Goal: Task Accomplishment & Management: Complete application form

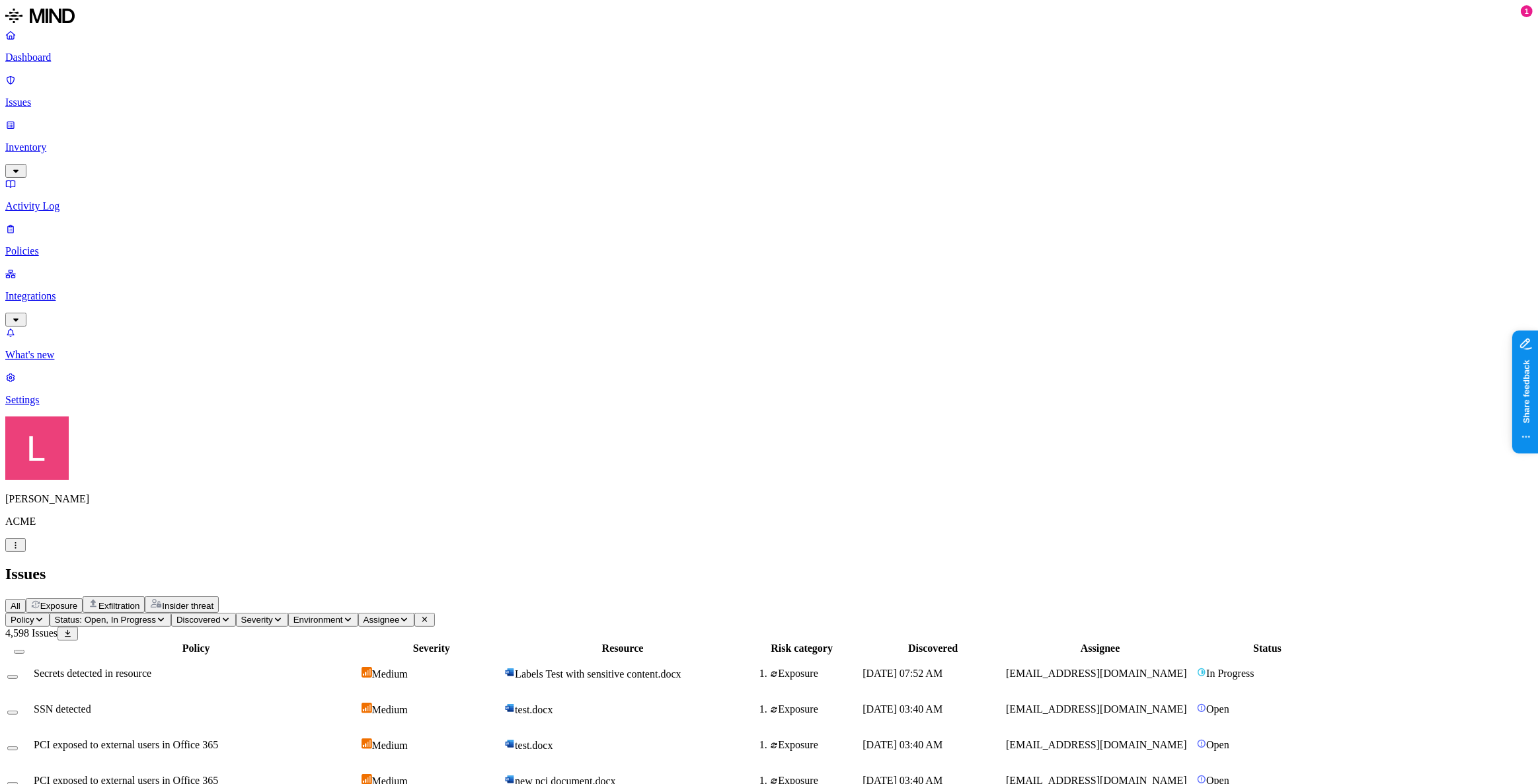
click at [21, 549] on icon "button" at bounding box center [16, 545] width 10 height 8
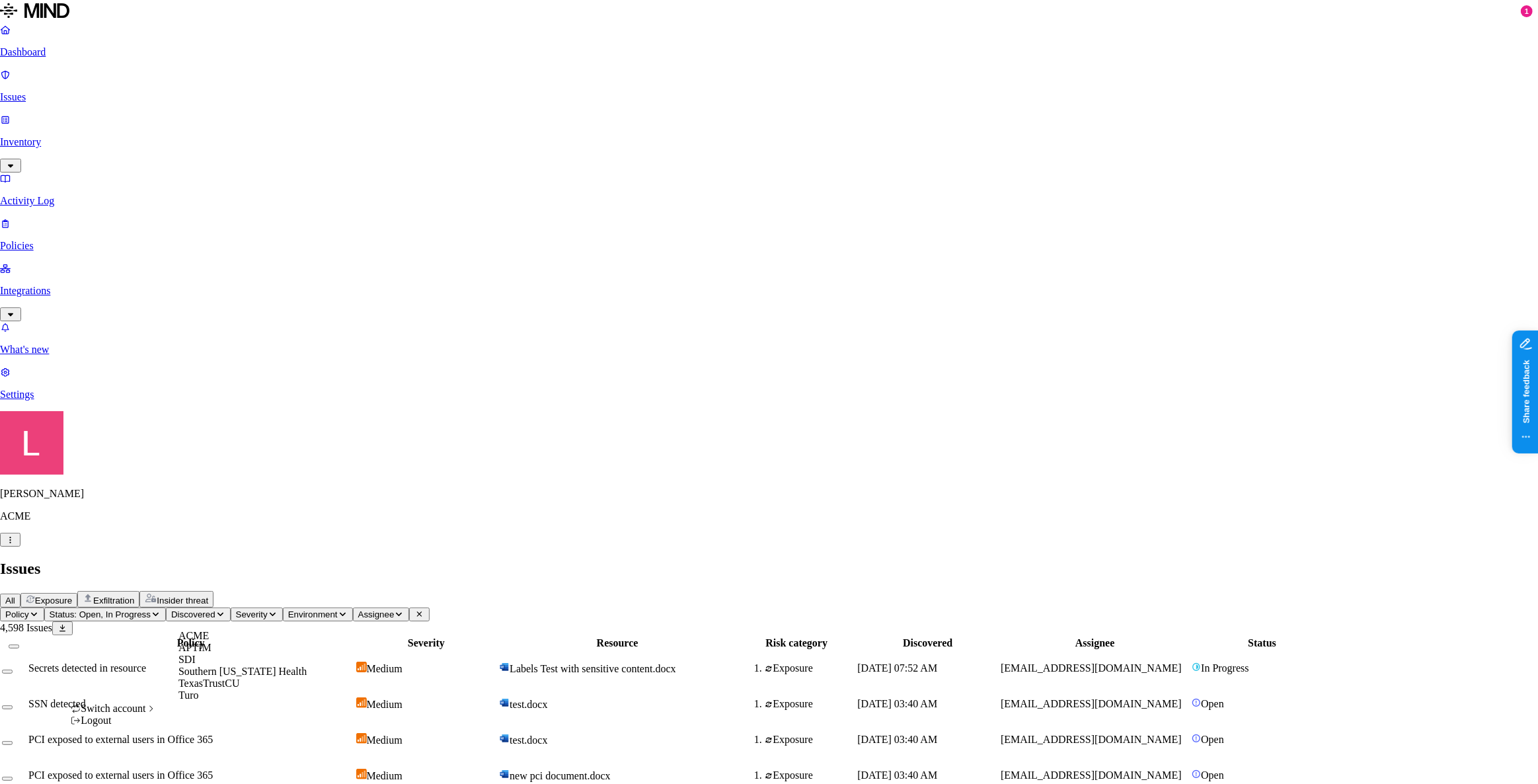
click at [215, 676] on span "Southern Illinois Health" at bounding box center [242, 671] width 128 height 11
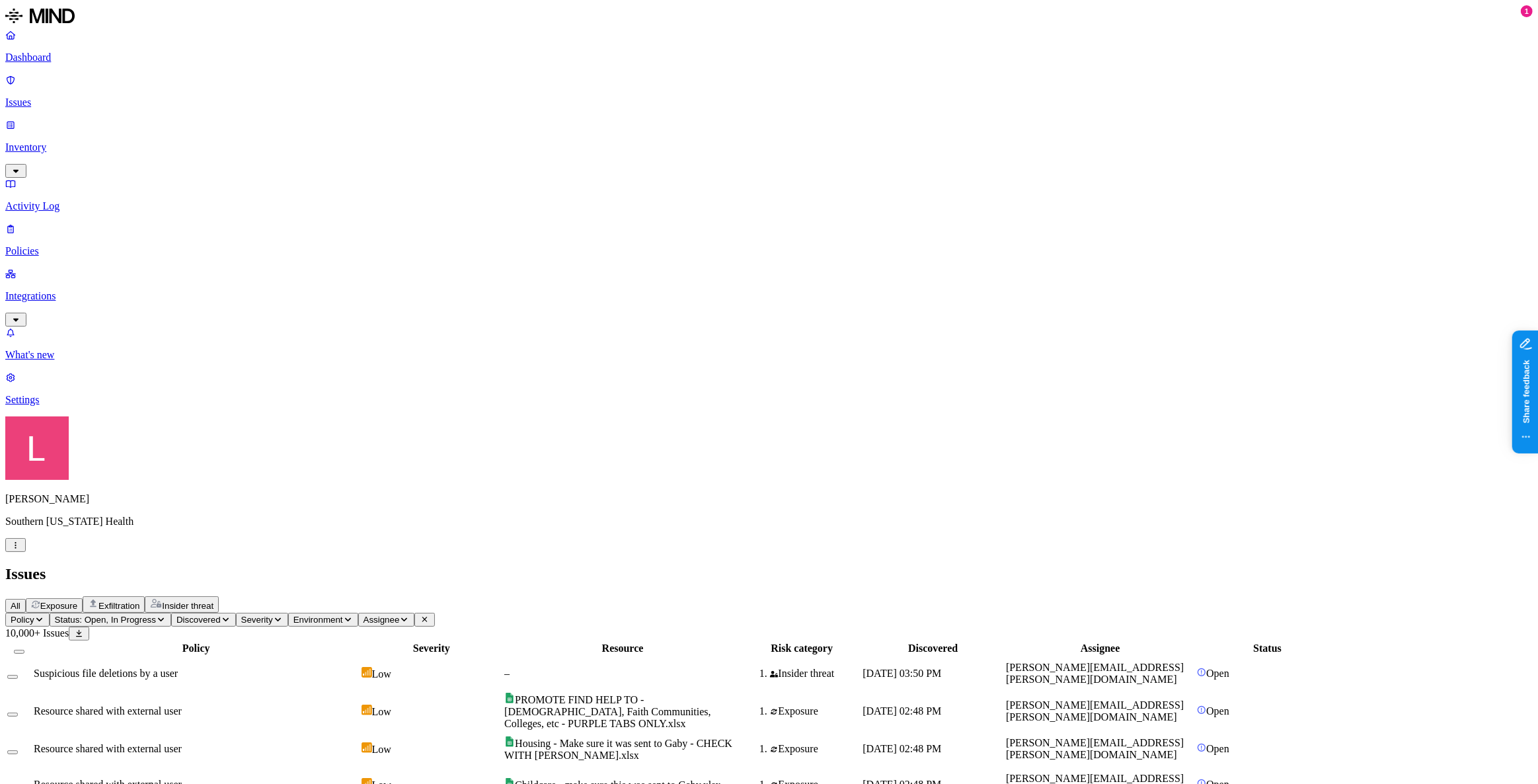
click at [74, 96] on p "Issues" at bounding box center [769, 102] width 1527 height 12
click at [72, 60] on p "Dashboard" at bounding box center [769, 57] width 1527 height 12
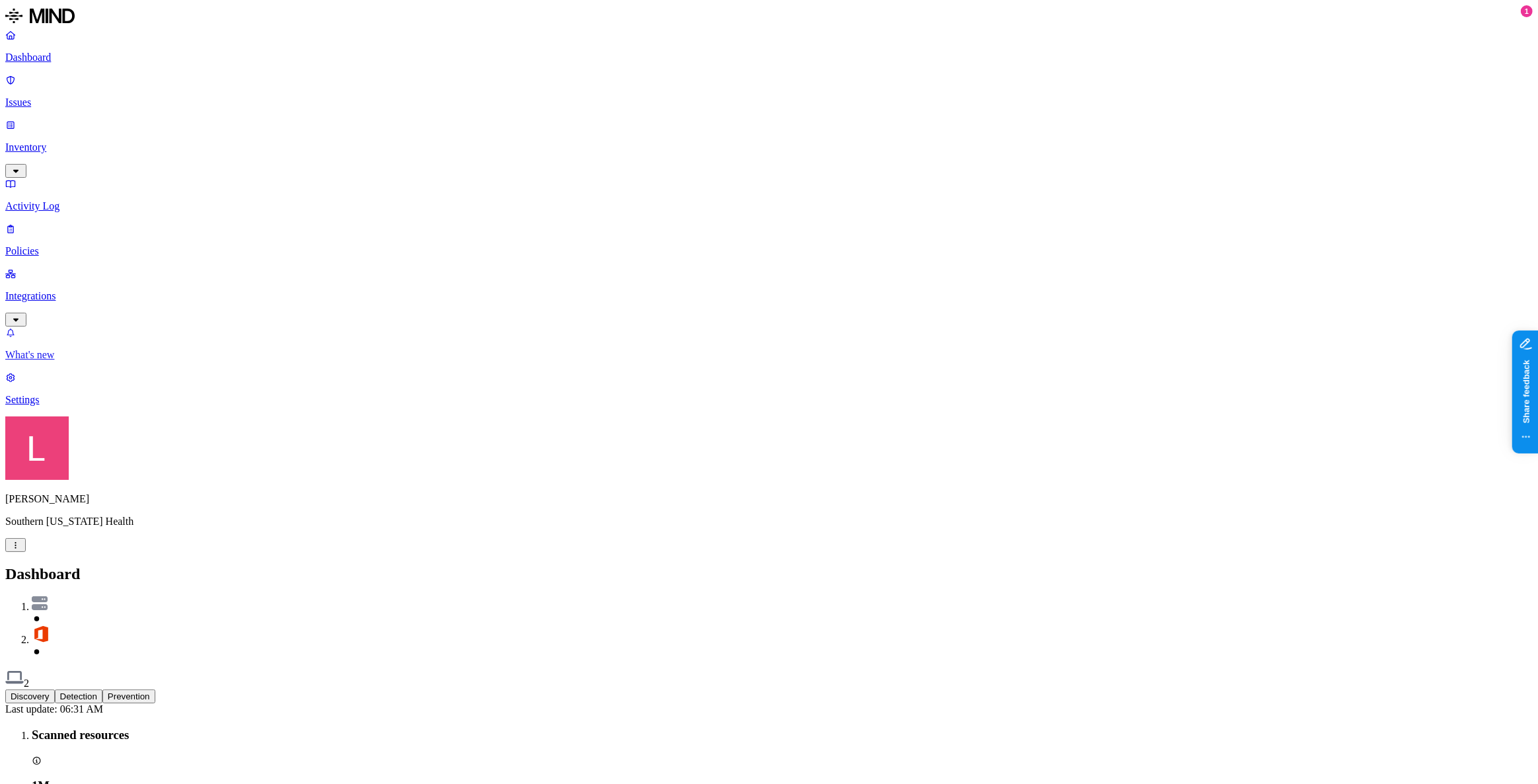
click at [78, 361] on link "What's new" at bounding box center [769, 343] width 1527 height 35
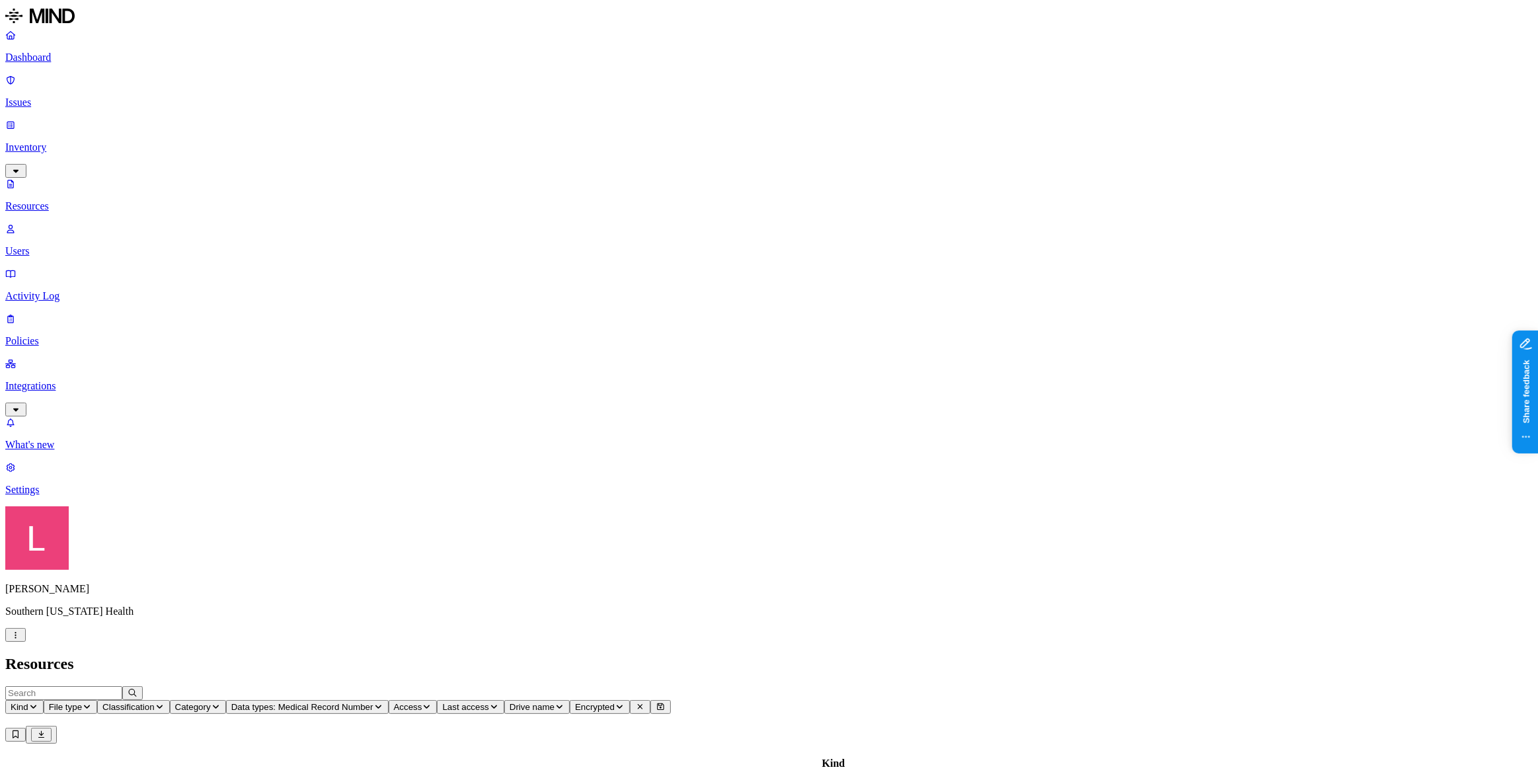
click at [72, 335] on p "Policies" at bounding box center [769, 341] width 1527 height 12
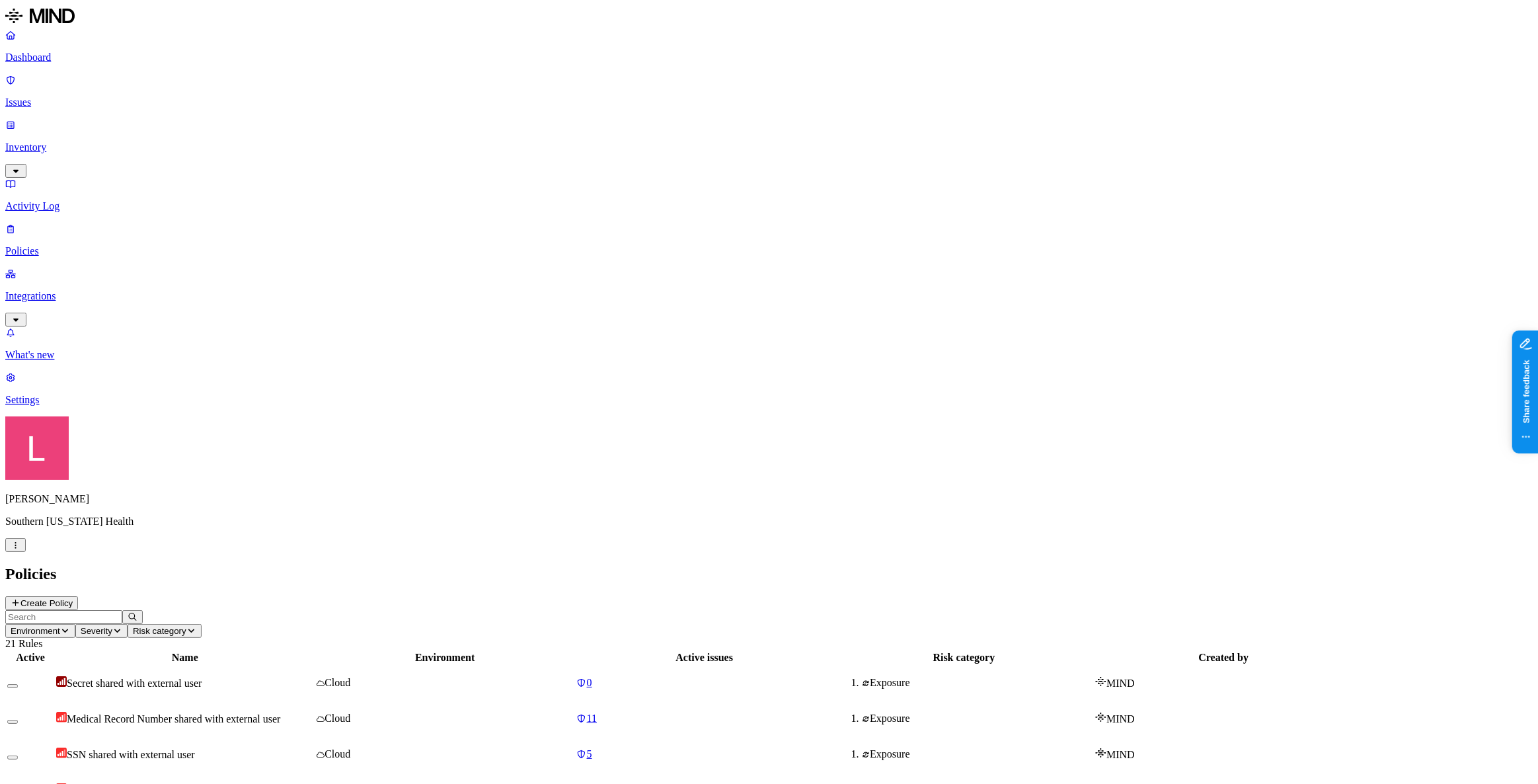
click at [135, 759] on html "Dashboard Issues Inventory Activity Log Policies Integrations What's new 1 Sett…" at bounding box center [769, 713] width 1538 height 1426
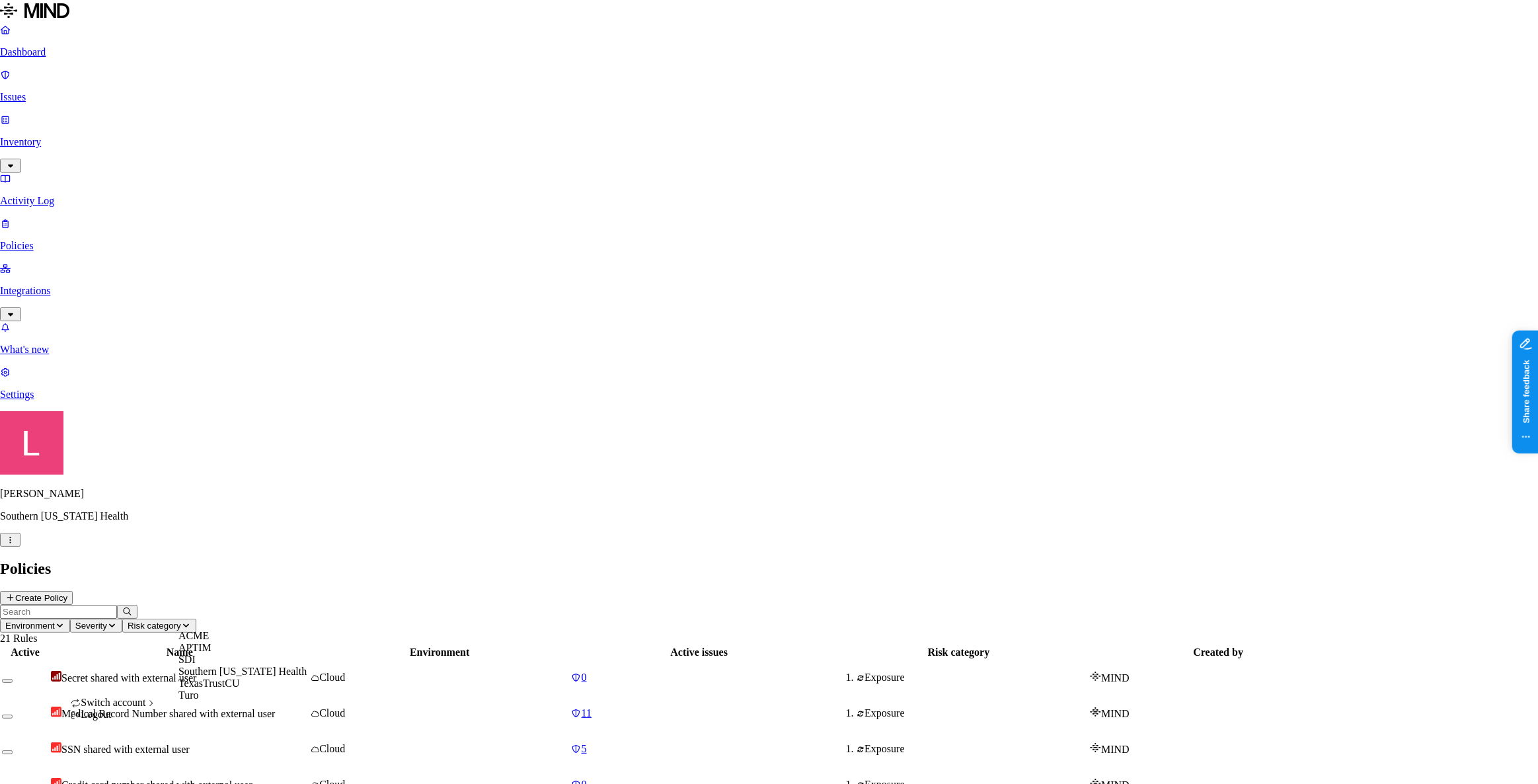
click at [205, 641] on span "ACME" at bounding box center [193, 635] width 30 height 11
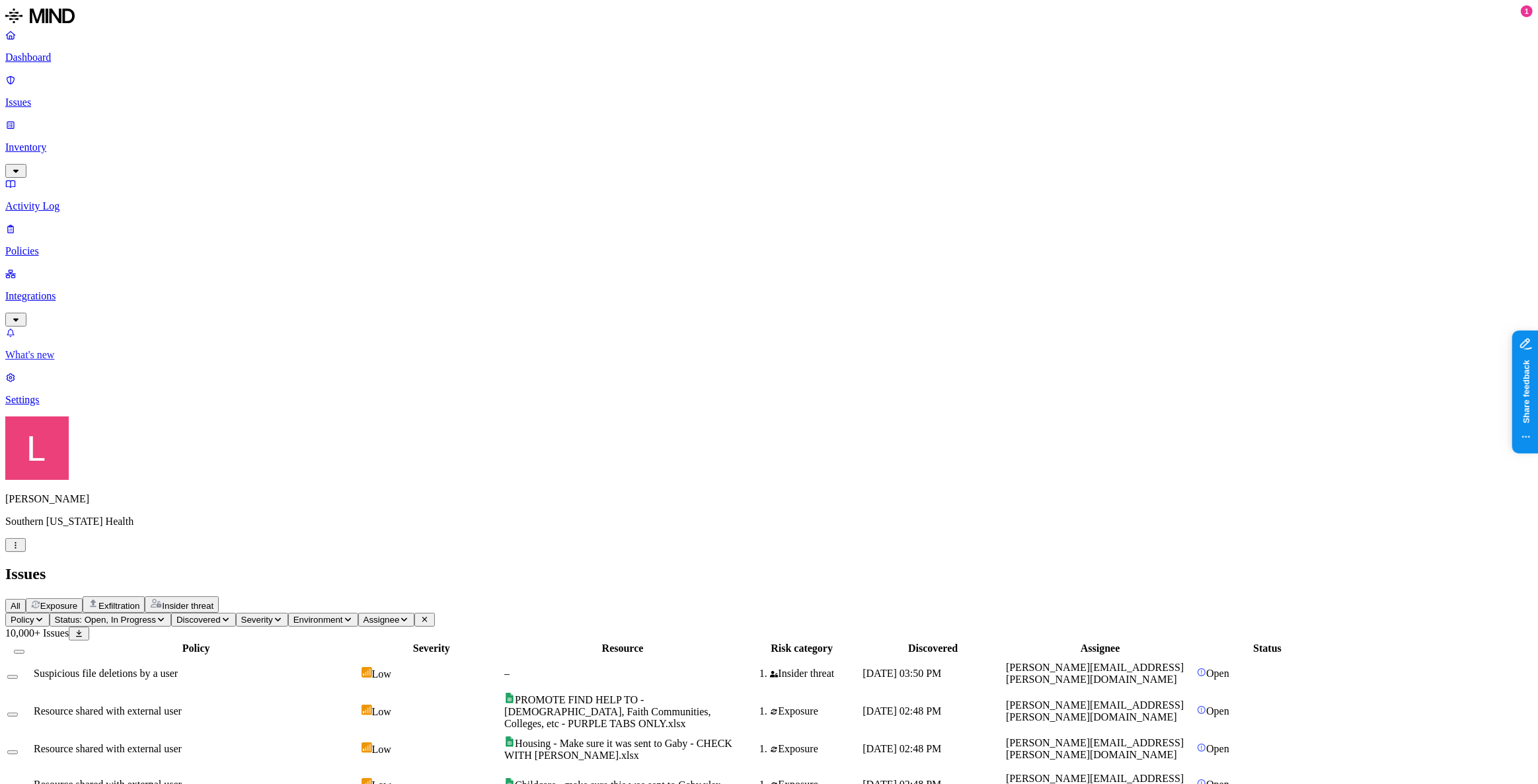
click at [78, 361] on p "What's new" at bounding box center [769, 354] width 1527 height 12
click at [51, 29] on link at bounding box center [769, 17] width 1527 height 24
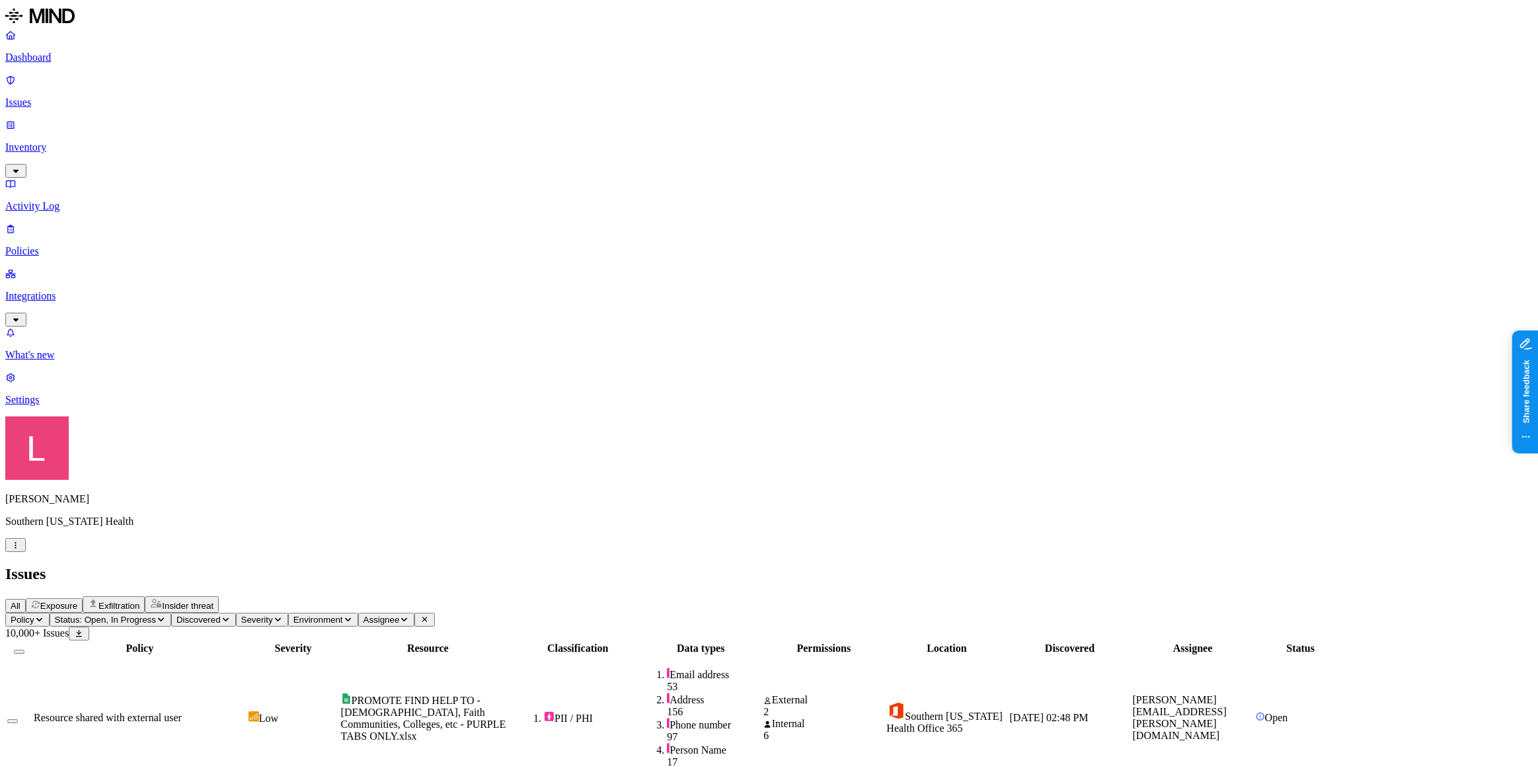
click at [21, 549] on icon "button" at bounding box center [16, 545] width 10 height 8
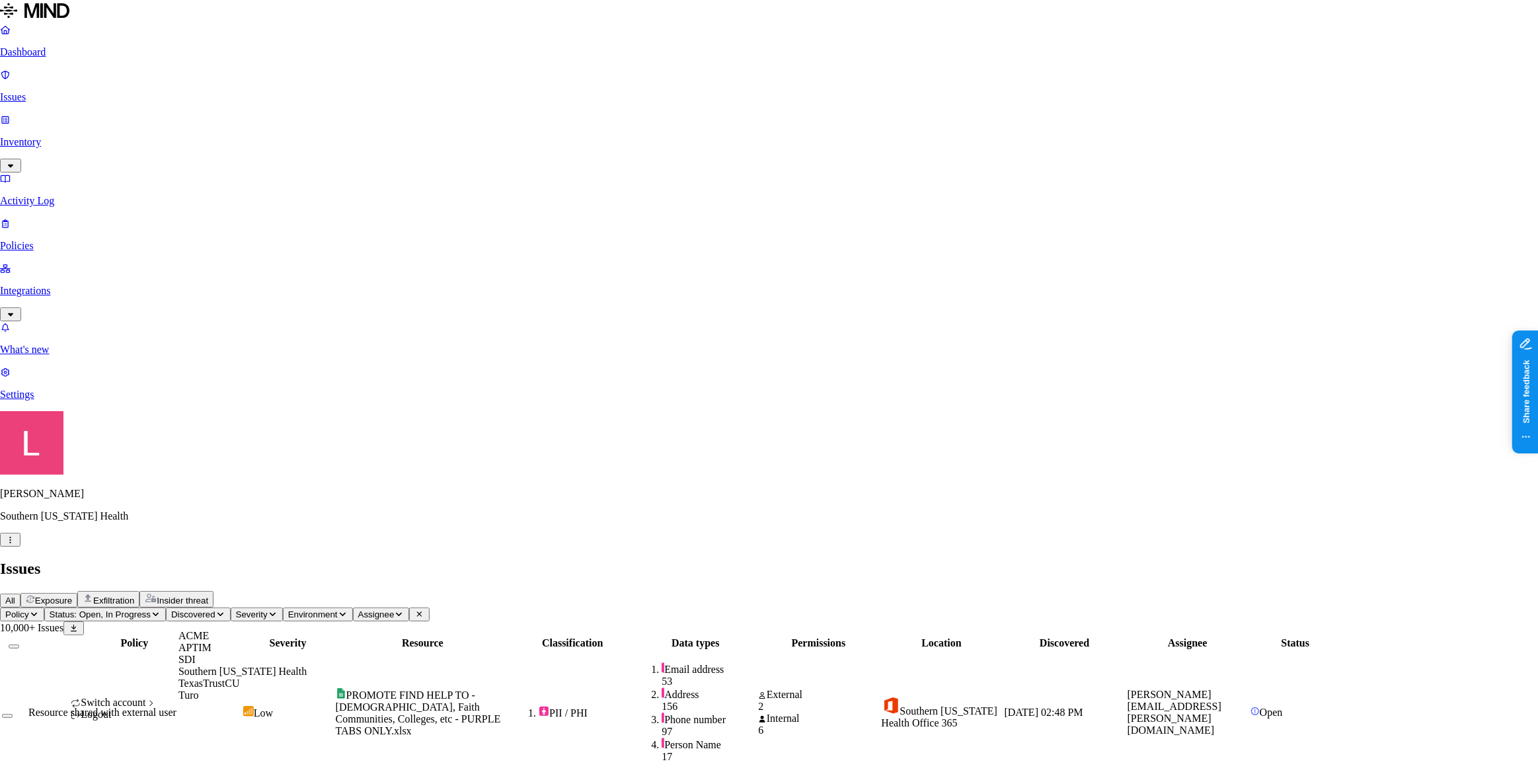
click at [218, 665] on div "SDI" at bounding box center [242, 659] width 128 height 12
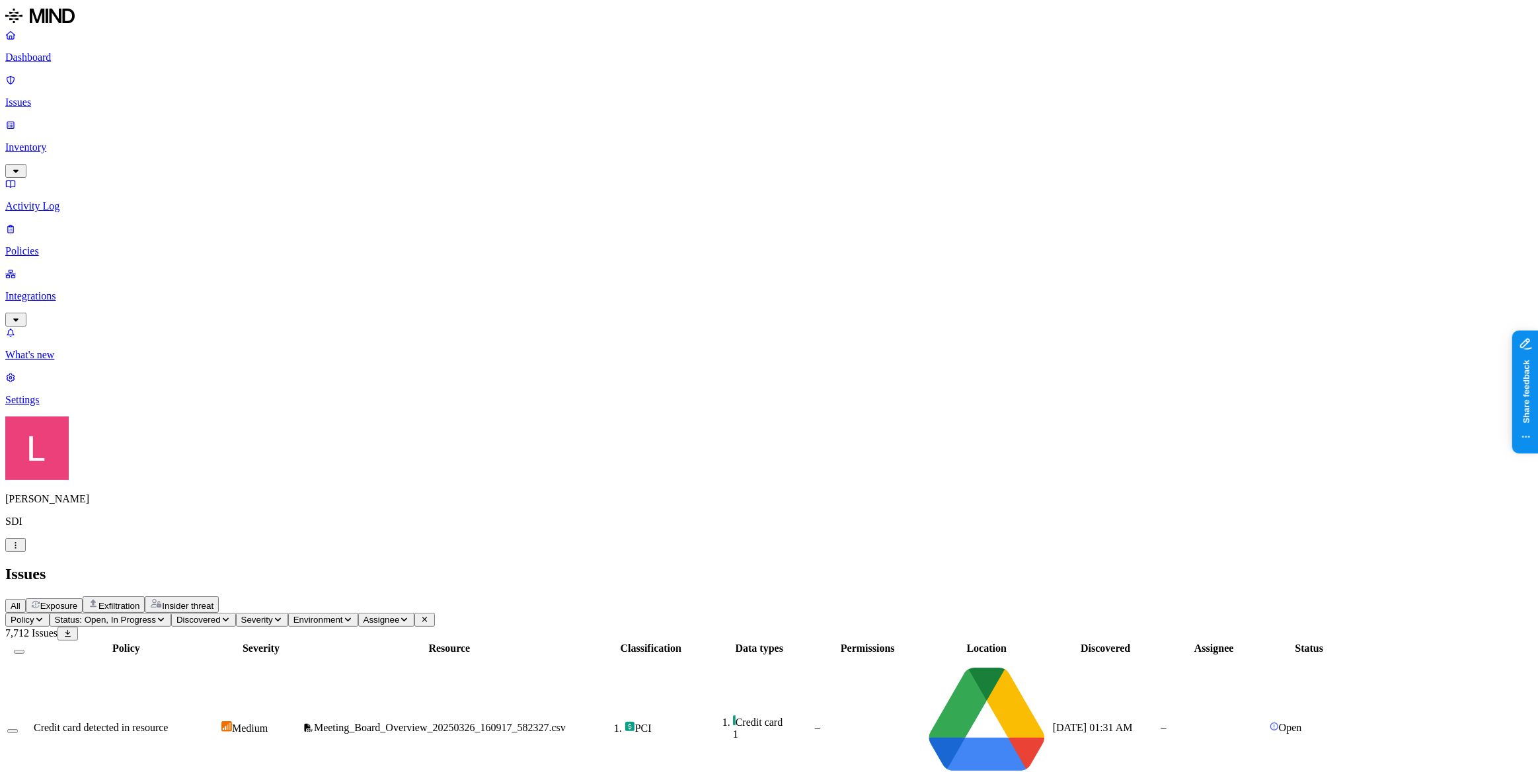
click at [86, 59] on p "Dashboard" at bounding box center [769, 57] width 1527 height 12
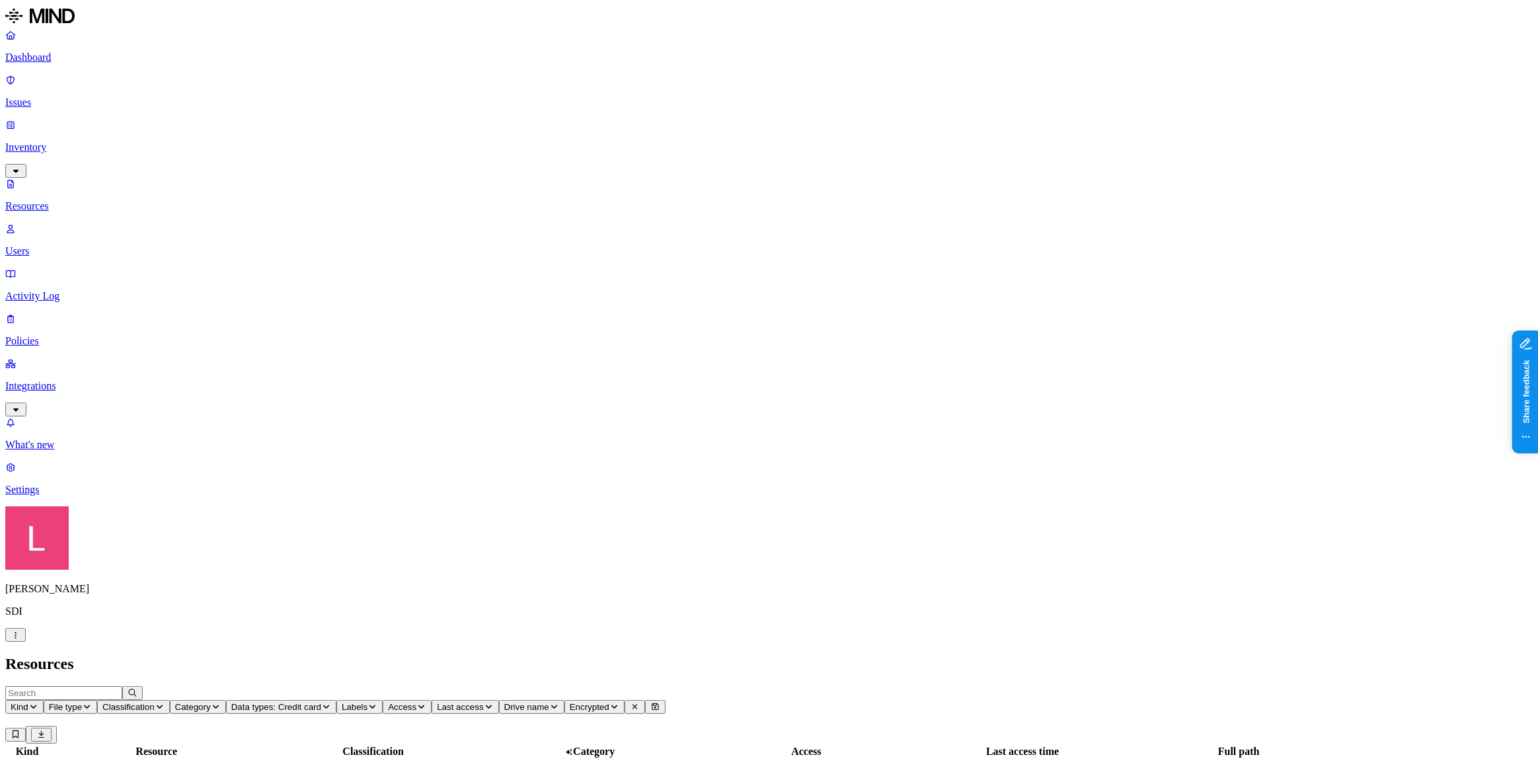
click at [62, 53] on p "Dashboard" at bounding box center [769, 57] width 1527 height 12
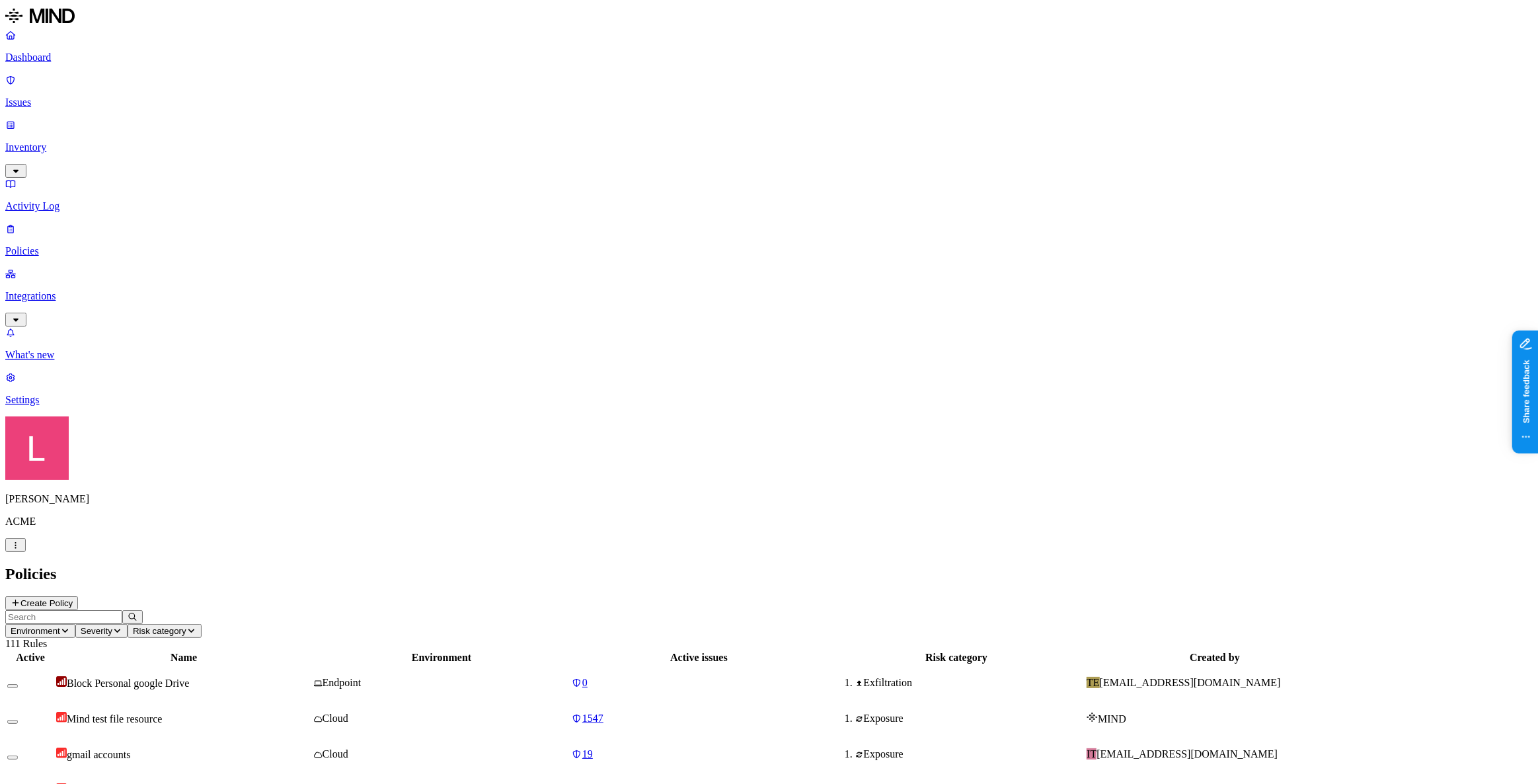
click at [78, 596] on button "Create Policy" at bounding box center [41, 603] width 73 height 14
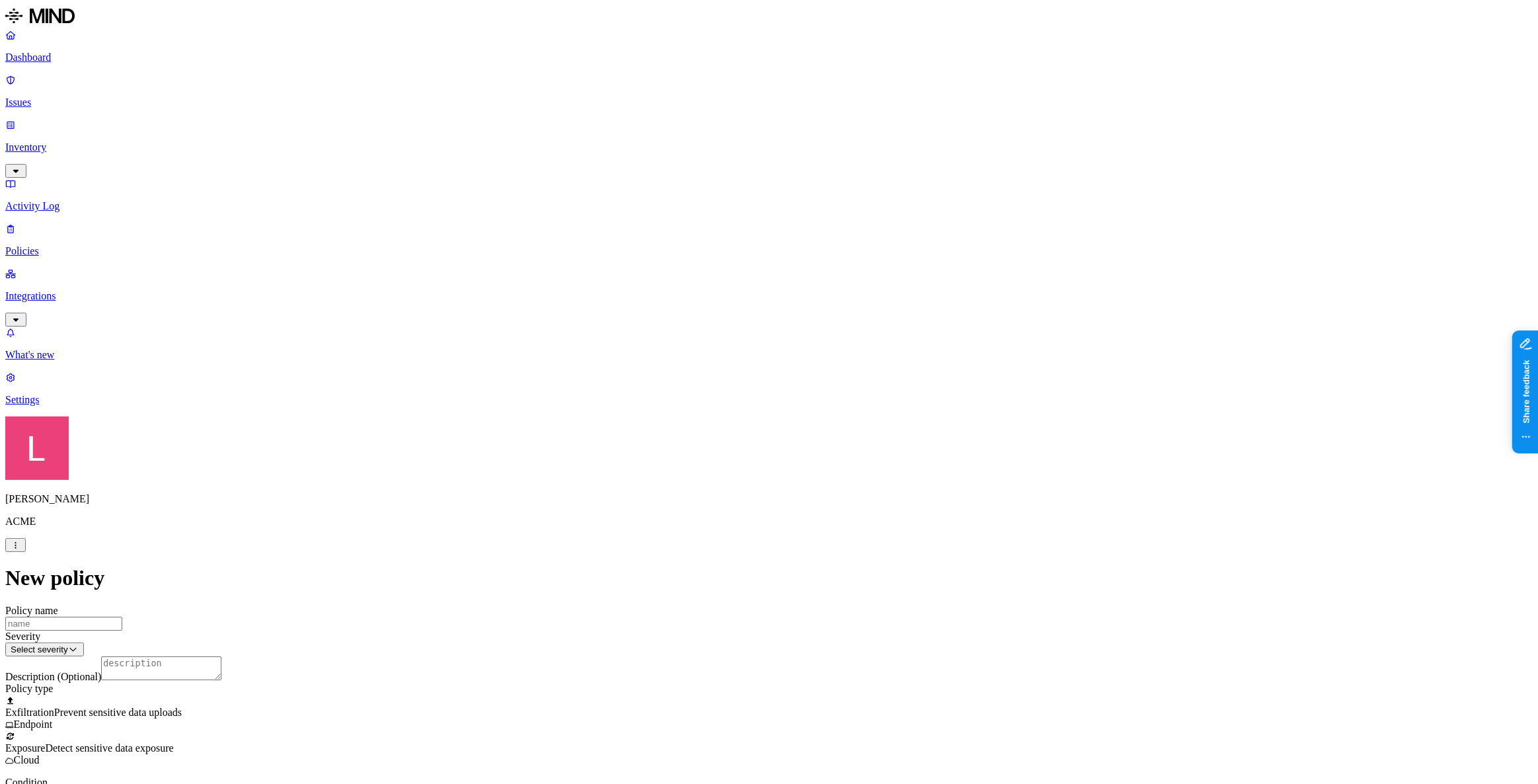
scroll to position [240, 0]
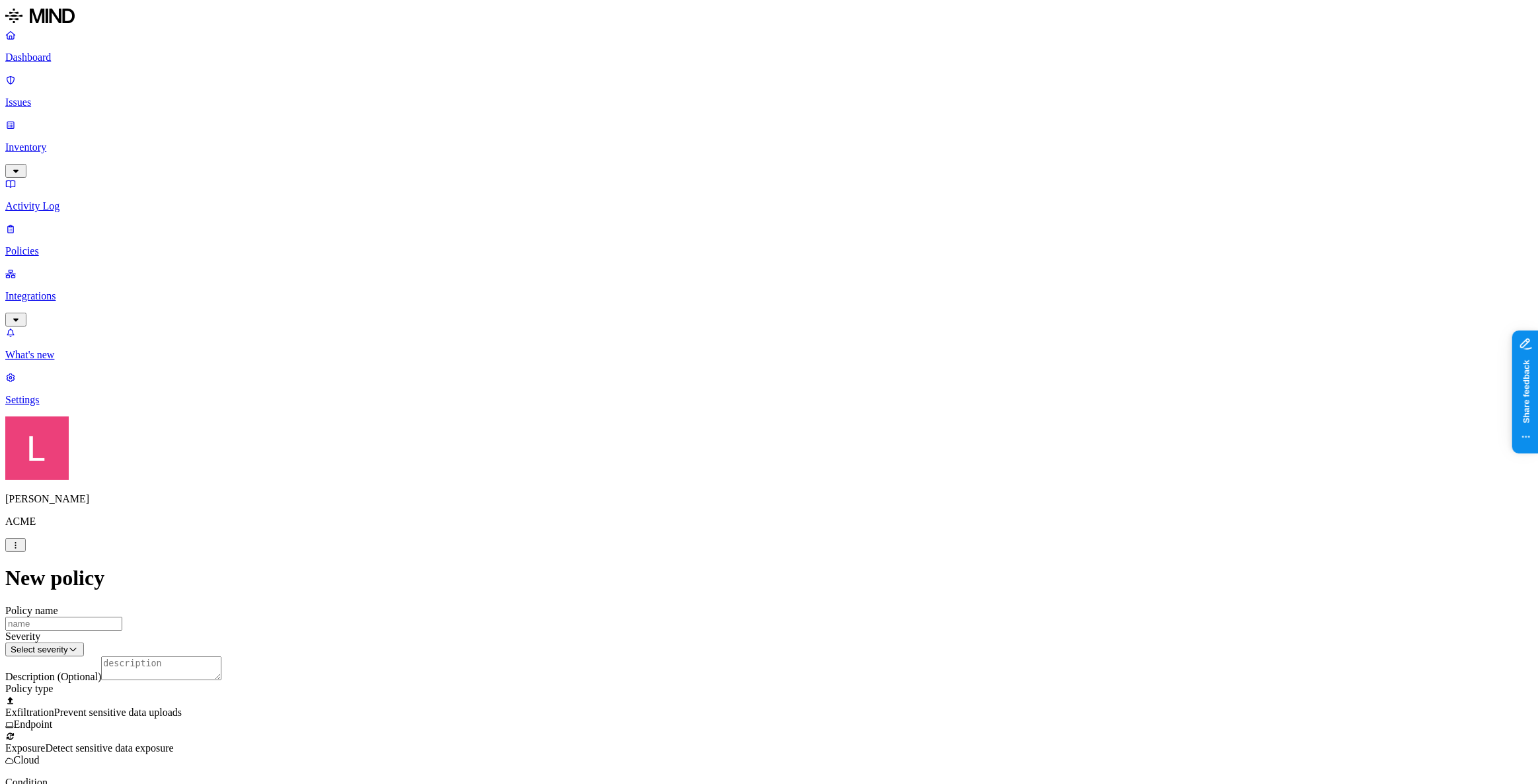
click at [711, 358] on label "Classification" at bounding box center [700, 352] width 58 height 11
click at [688, 472] on div "Secret" at bounding box center [734, 456] width 127 height 37
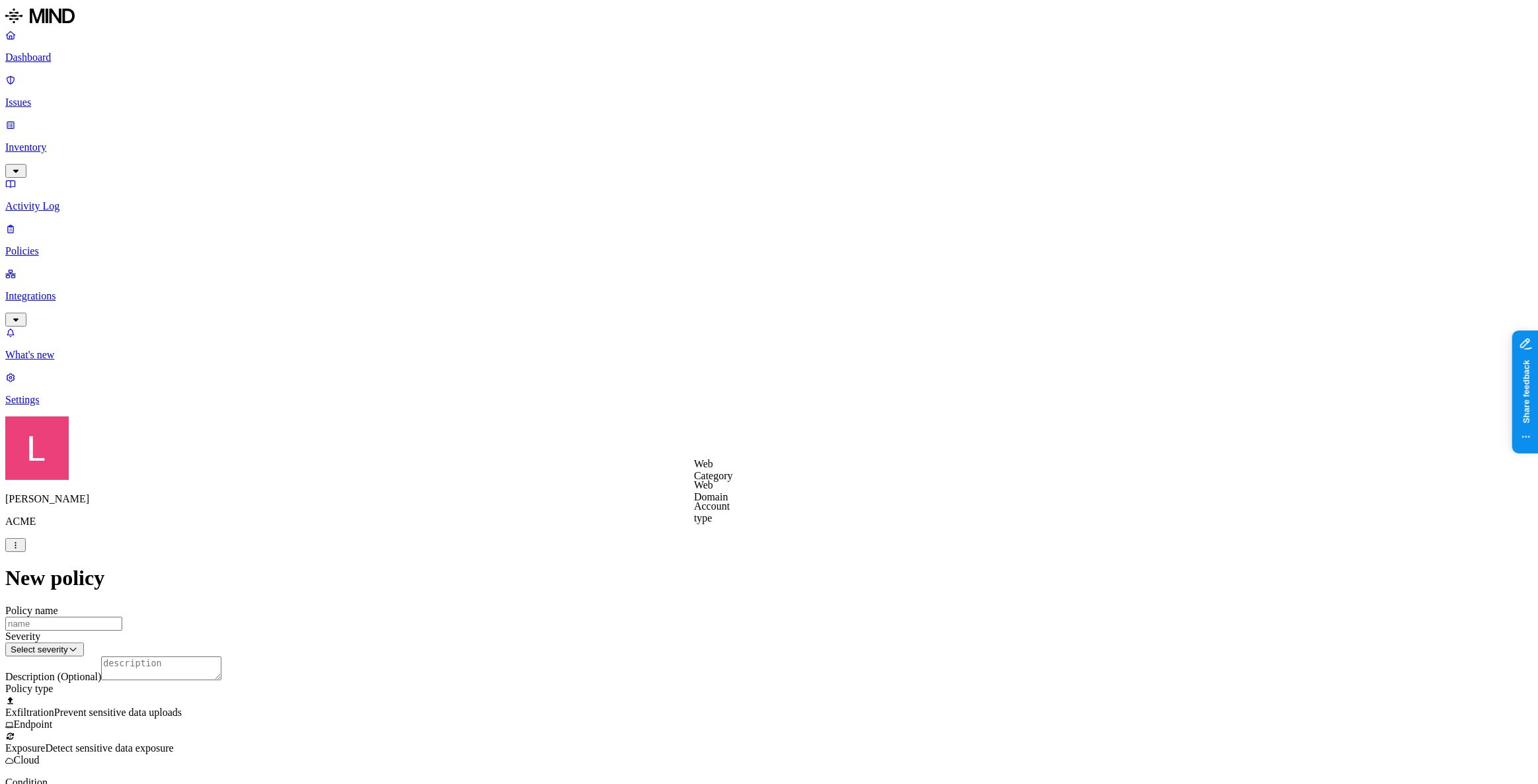
click at [733, 475] on label "Web Category" at bounding box center [713, 469] width 39 height 23
click at [705, 497] on button "button" at bounding box center [699, 495] width 11 height 4
click at [725, 443] on label "Web Domain" at bounding box center [711, 434] width 35 height 23
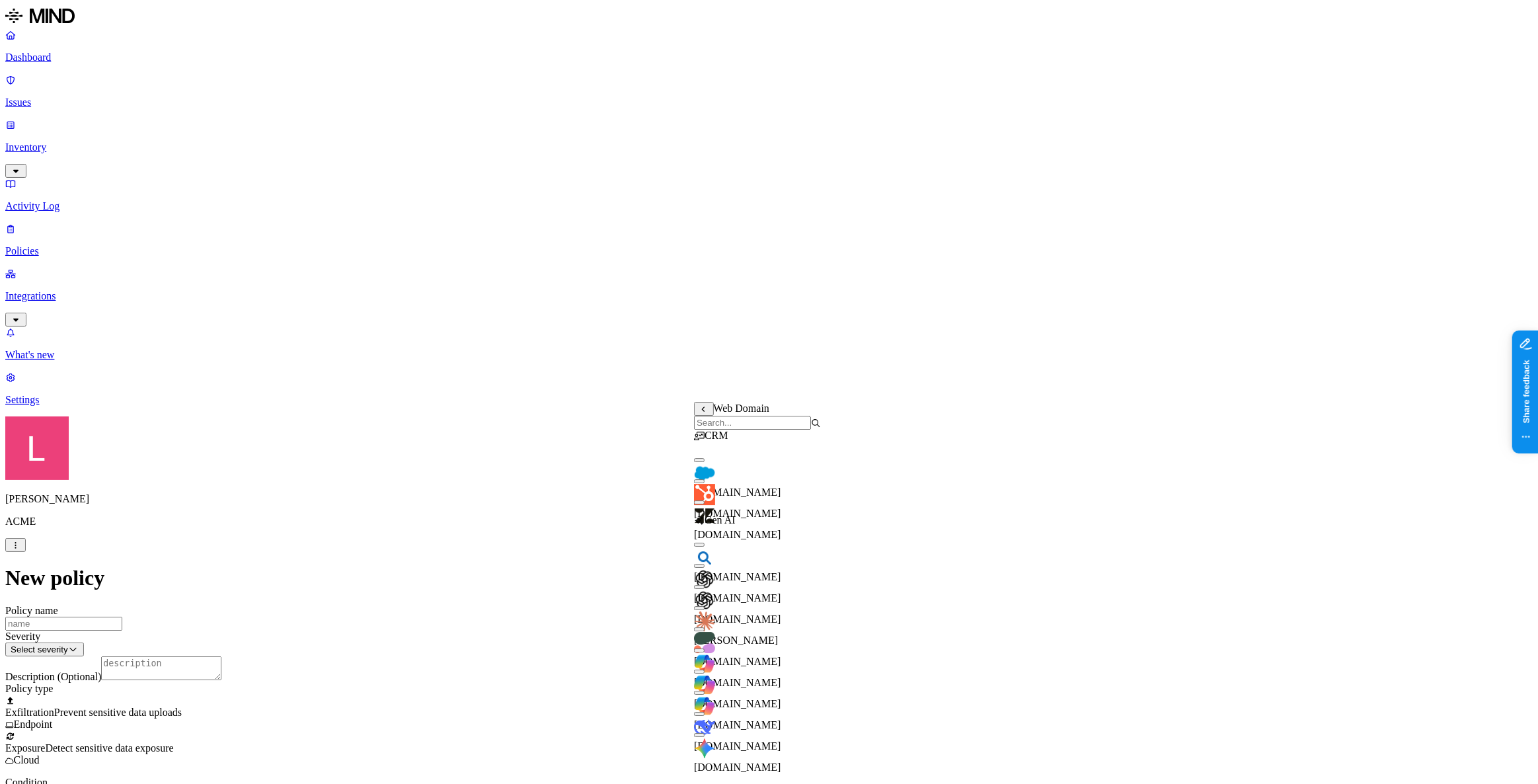
click at [744, 430] on input "search" at bounding box center [752, 422] width 117 height 14
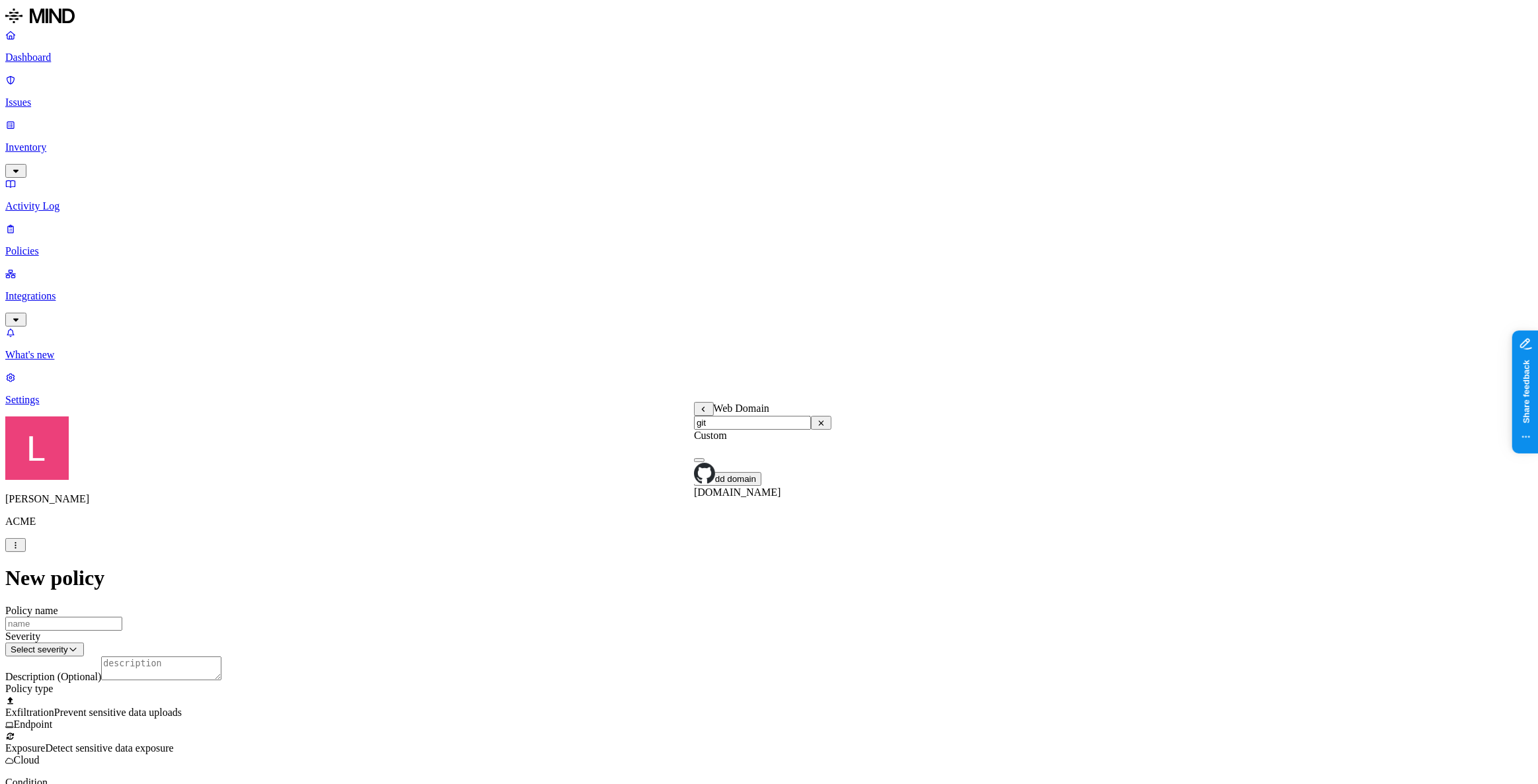
type input "git"
click at [705, 462] on button "button" at bounding box center [699, 460] width 11 height 4
click at [173, 742] on span "Detect sensitive data exposure" at bounding box center [109, 748] width 128 height 11
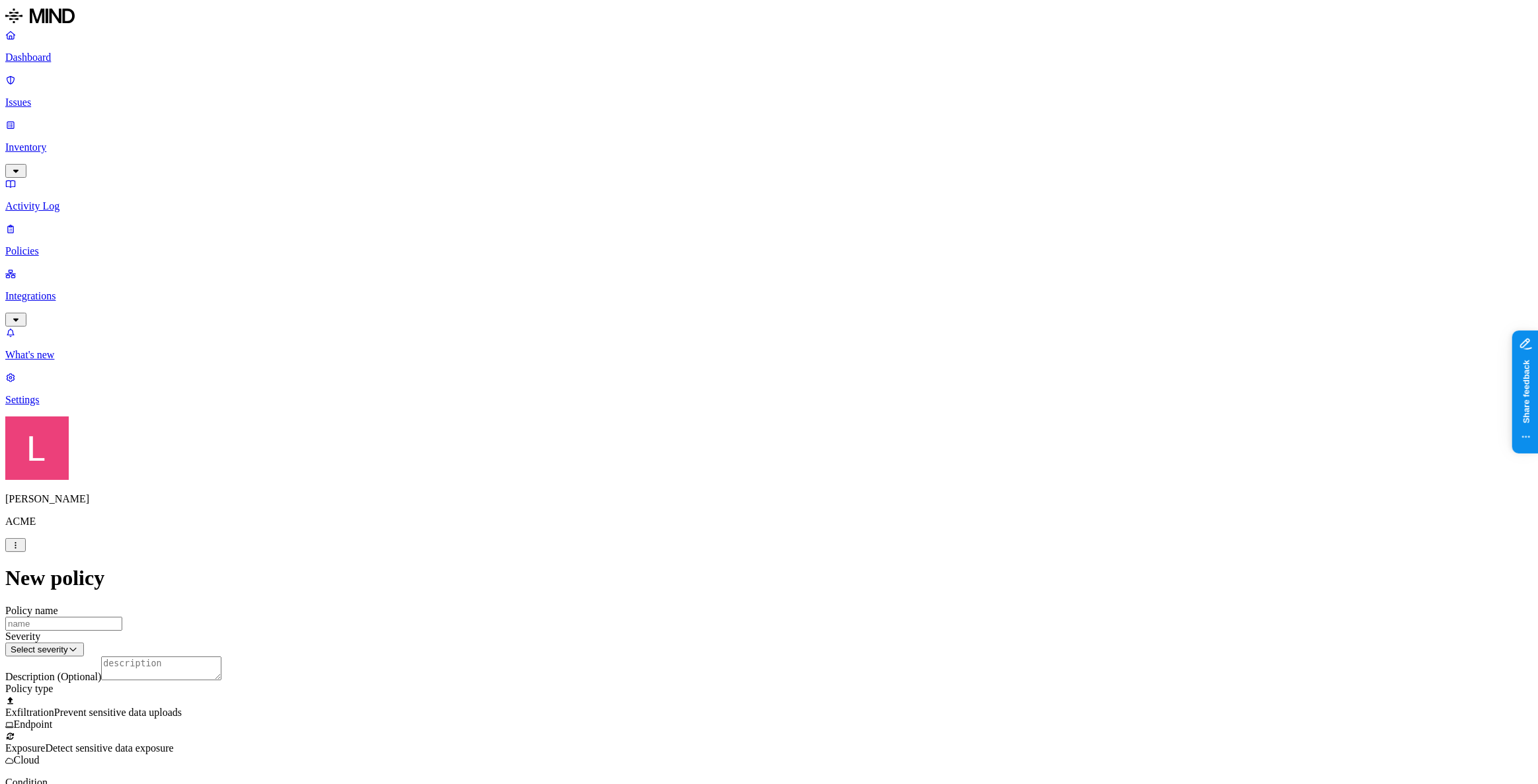
click at [704, 357] on label "Classification" at bounding box center [700, 352] width 58 height 11
click at [682, 449] on button "button" at bounding box center [676, 447] width 11 height 4
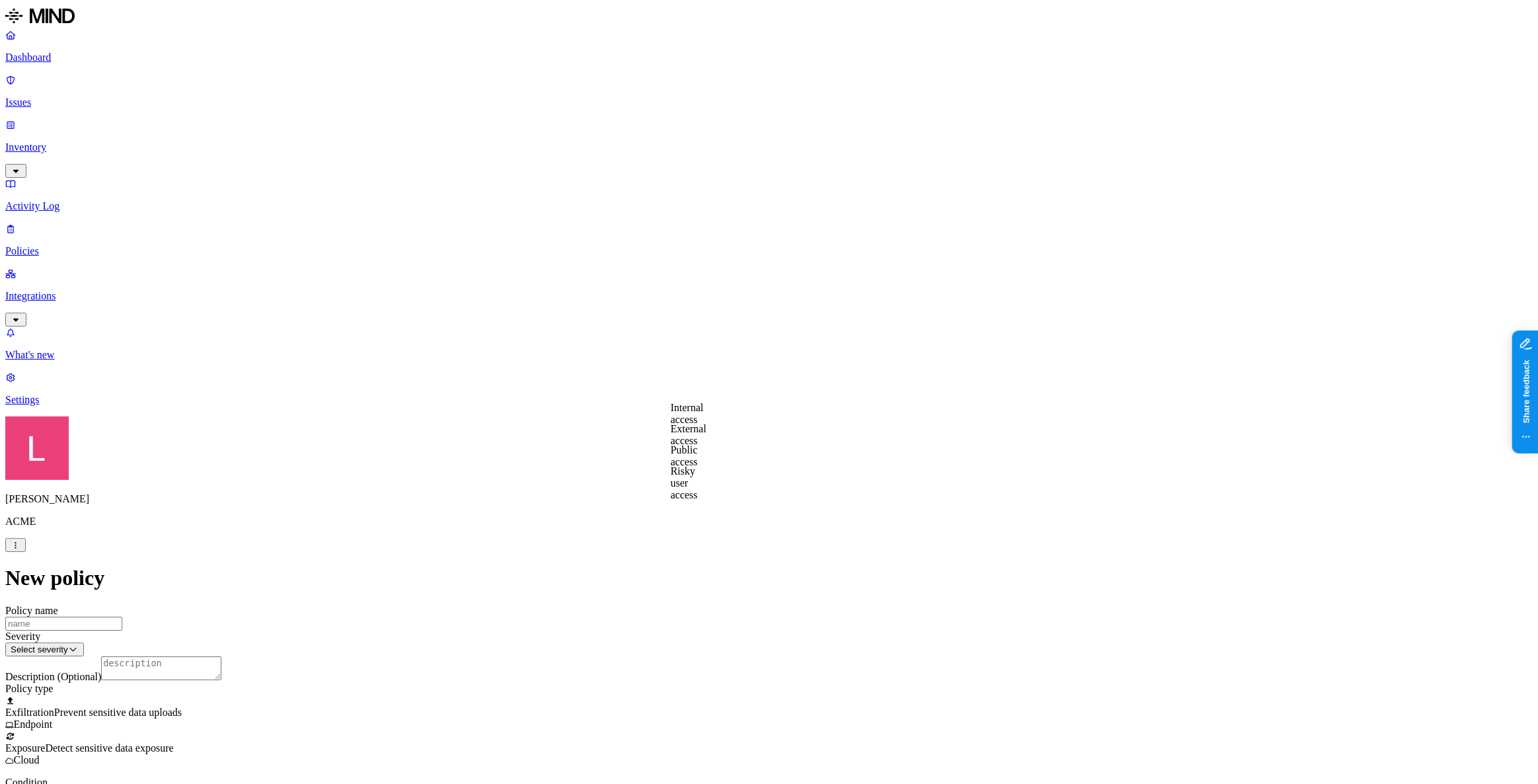
click at [698, 456] on label "Public access" at bounding box center [684, 456] width 27 height 23
click at [734, 438] on label "Anyone with link" at bounding box center [704, 427] width 65 height 23
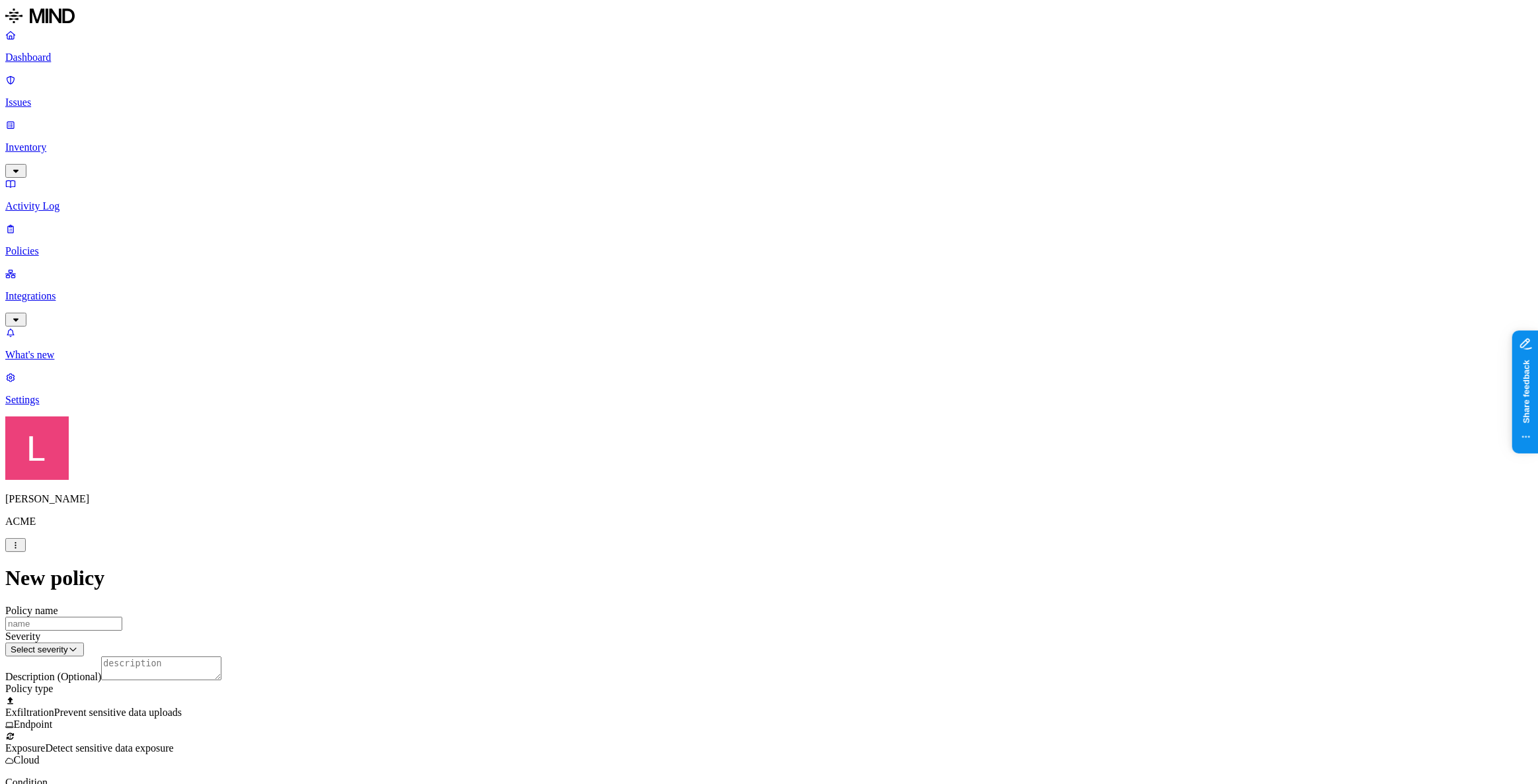
click at [708, 476] on label "Application type" at bounding box center [696, 469] width 50 height 23
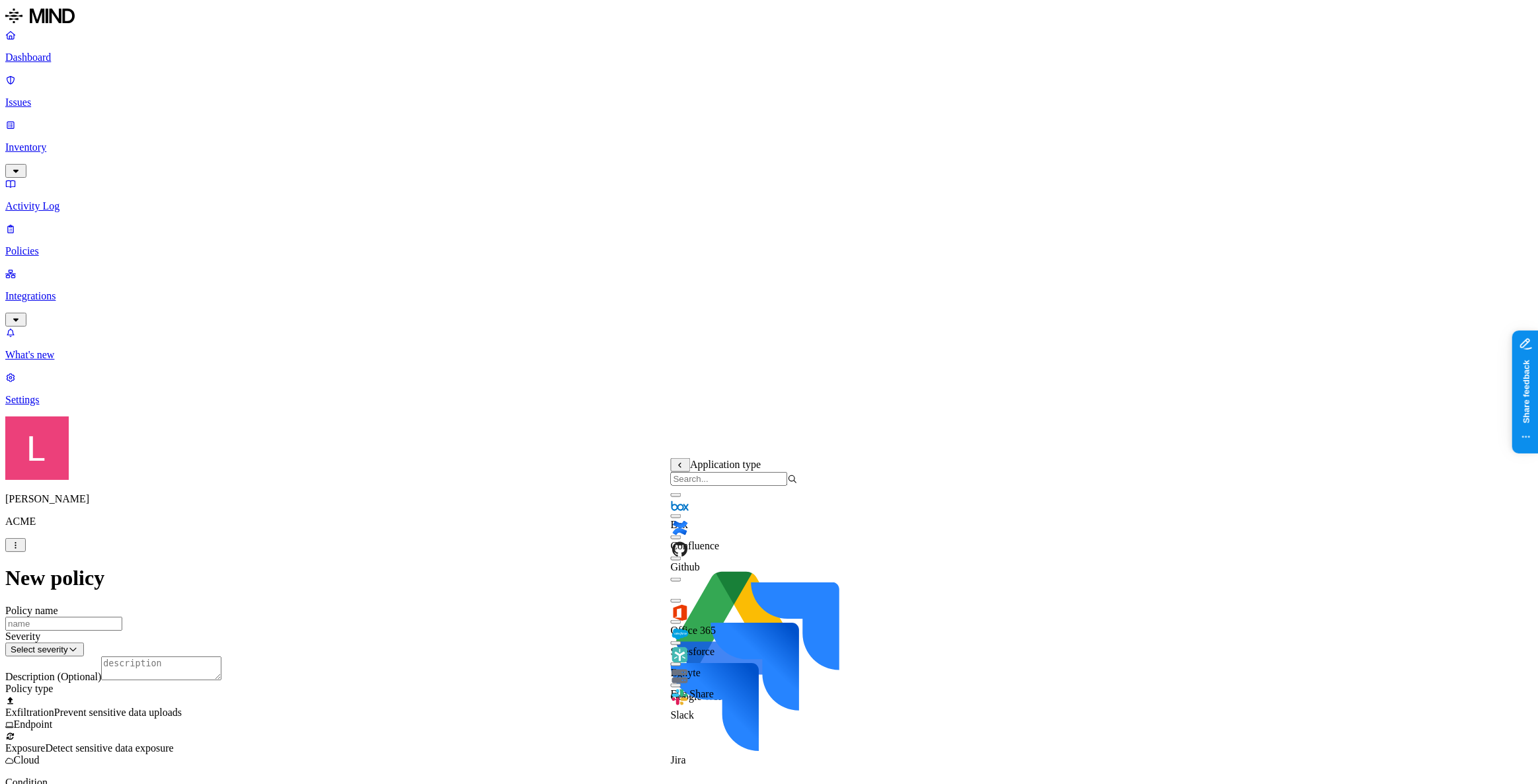
click at [682, 497] on button "button" at bounding box center [676, 495] width 11 height 4
click at [682, 603] on button "button" at bounding box center [676, 601] width 11 height 4
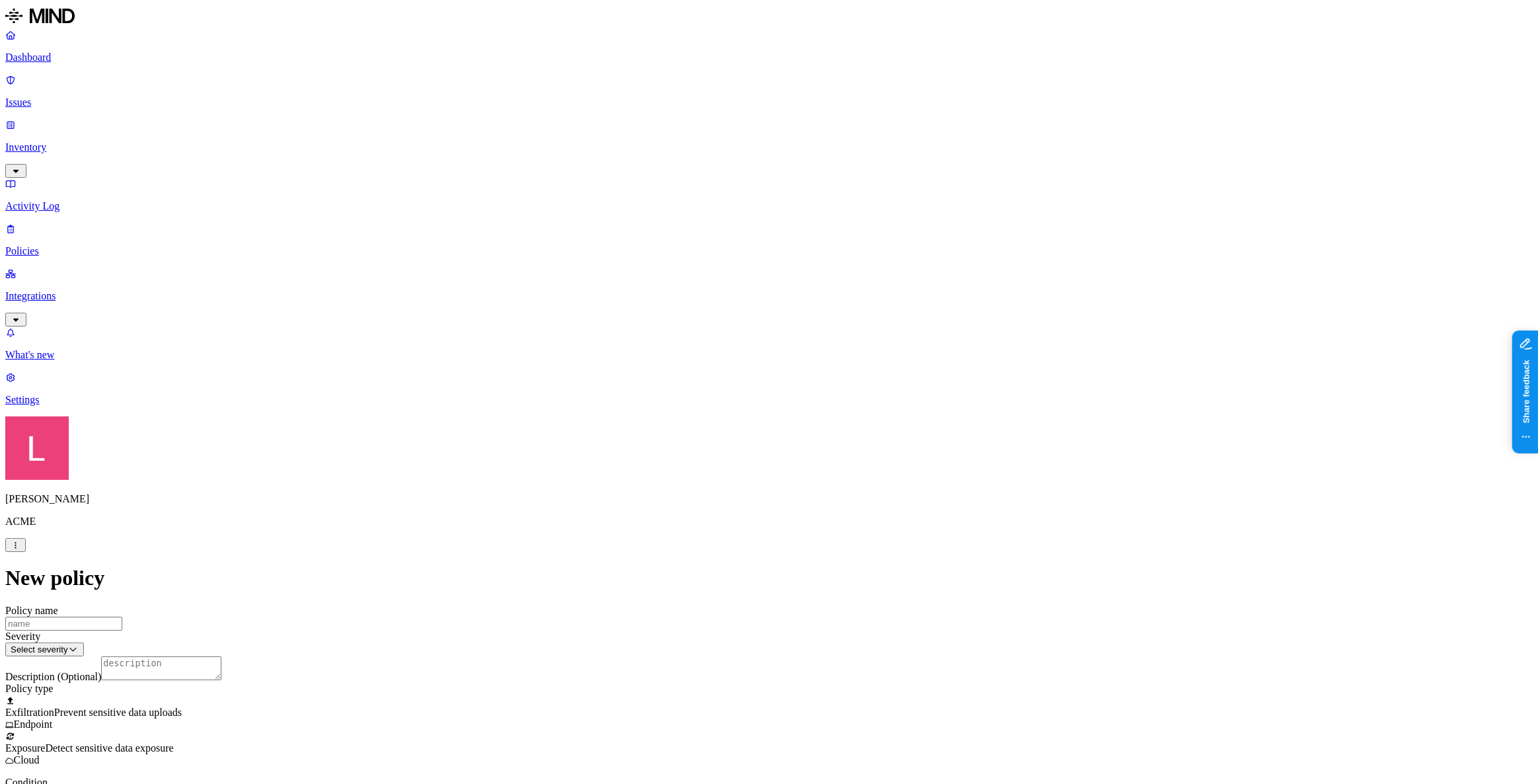
click at [71, 49] on link "Dashboard" at bounding box center [769, 46] width 1527 height 35
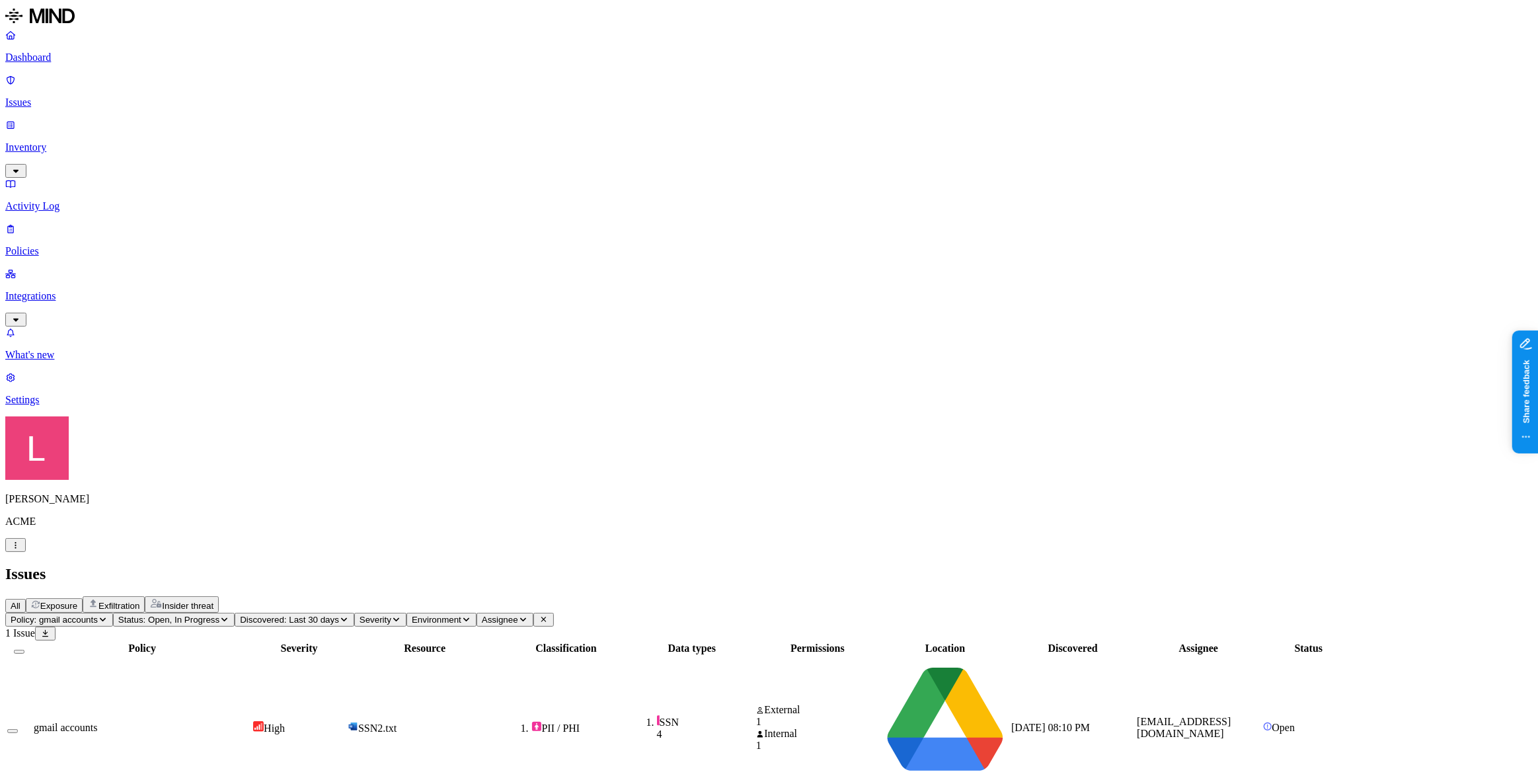
click at [503, 656] on td "SSN2.txt" at bounding box center [425, 727] width 156 height 143
drag, startPoint x: 85, startPoint y: 59, endPoint x: 125, endPoint y: 88, distance: 49.4
click at [85, 59] on p "Dashboard" at bounding box center [769, 57] width 1527 height 12
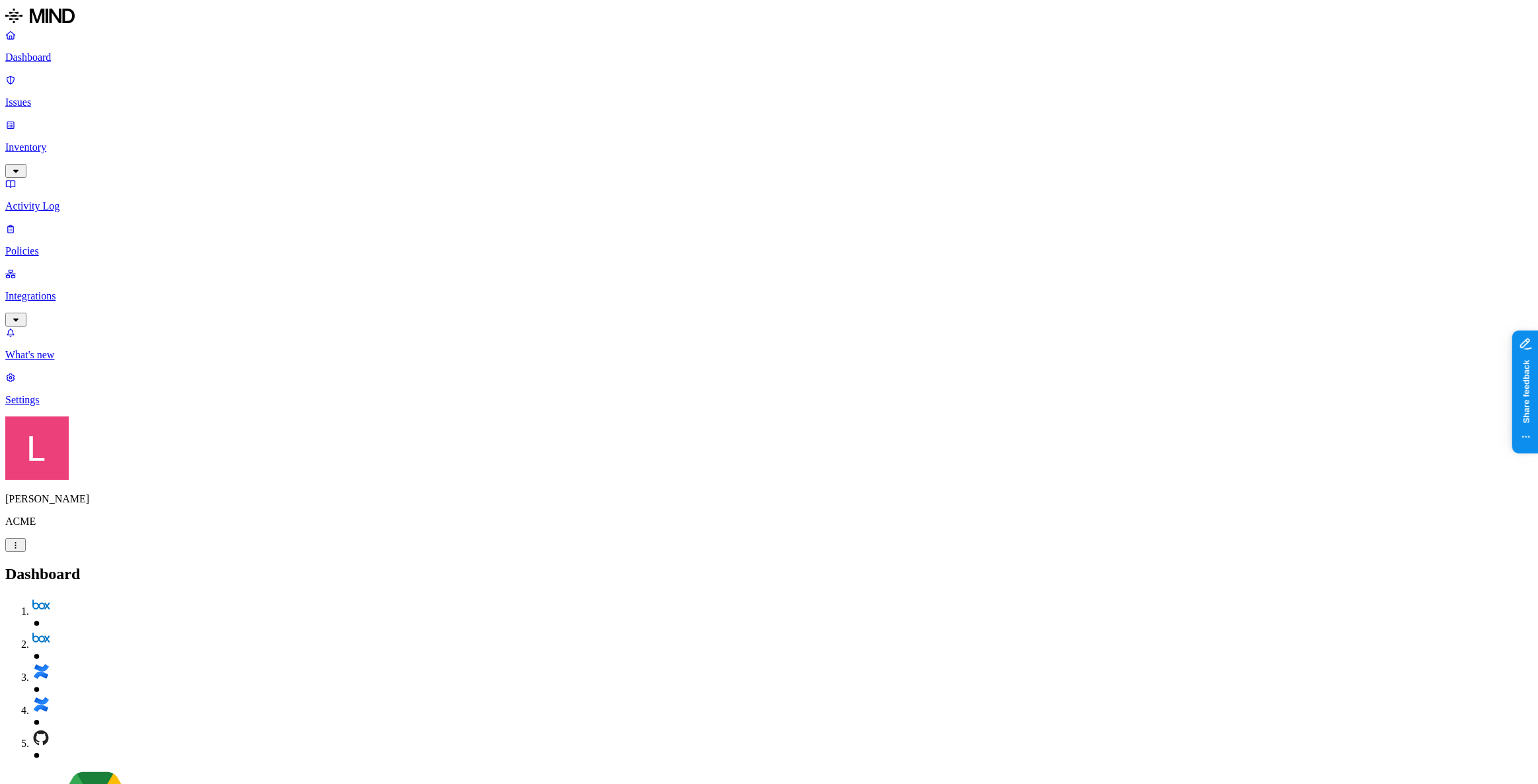
click at [46, 245] on p "Policies" at bounding box center [769, 250] width 1527 height 12
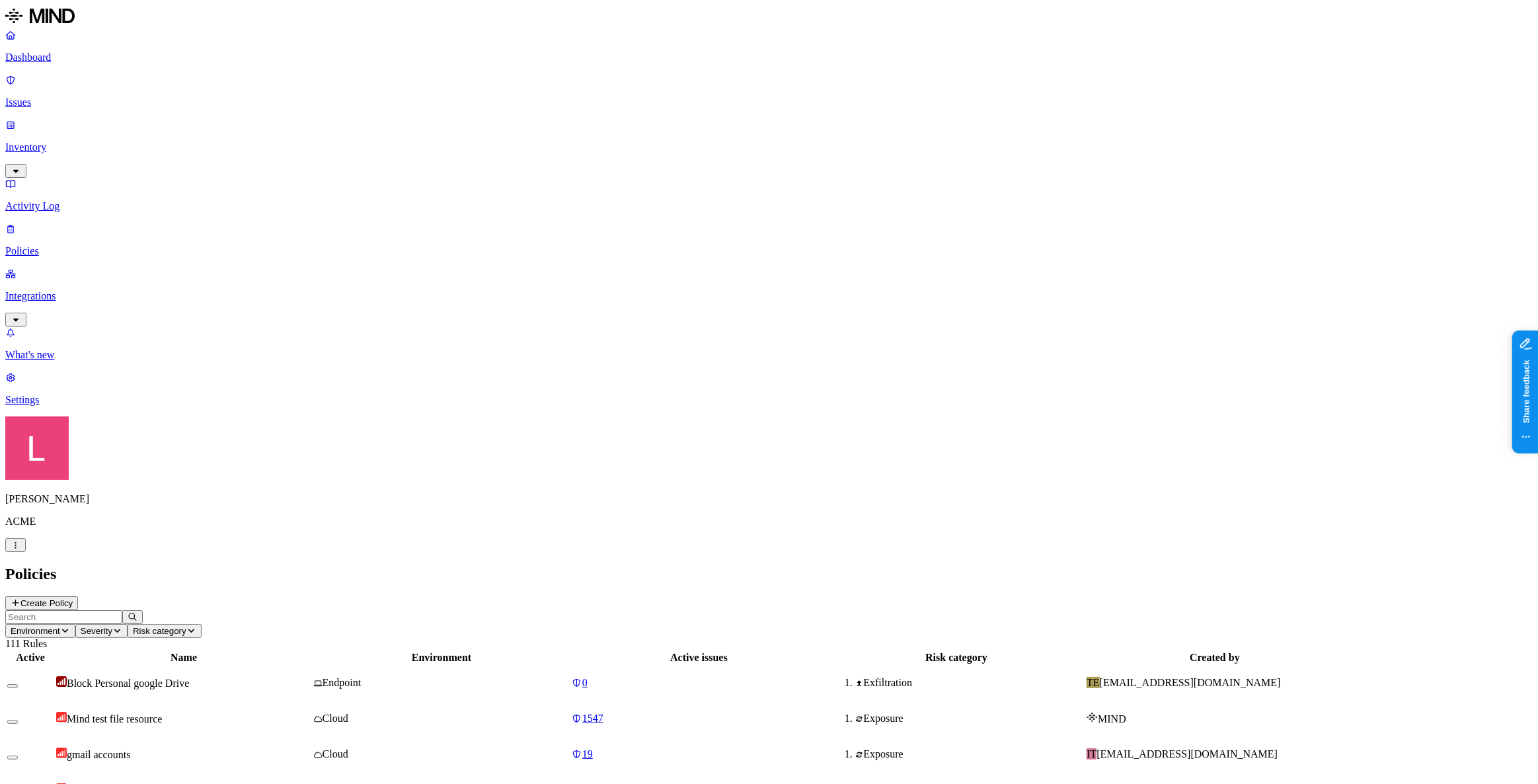
click at [78, 596] on button "Create Policy" at bounding box center [41, 603] width 73 height 14
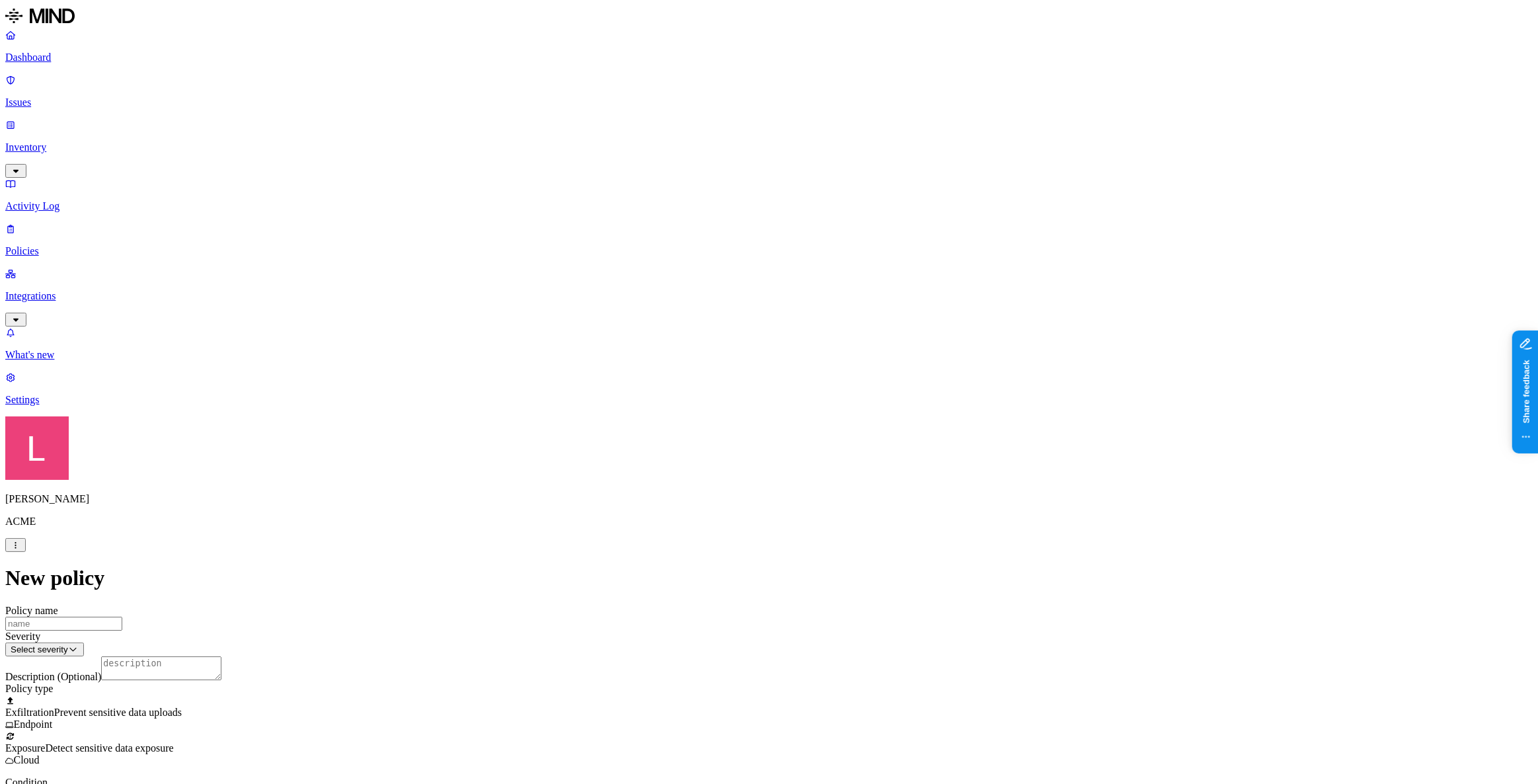
scroll to position [240, 0]
drag, startPoint x: 1276, startPoint y: 206, endPoint x: 1268, endPoint y: 204, distance: 8.2
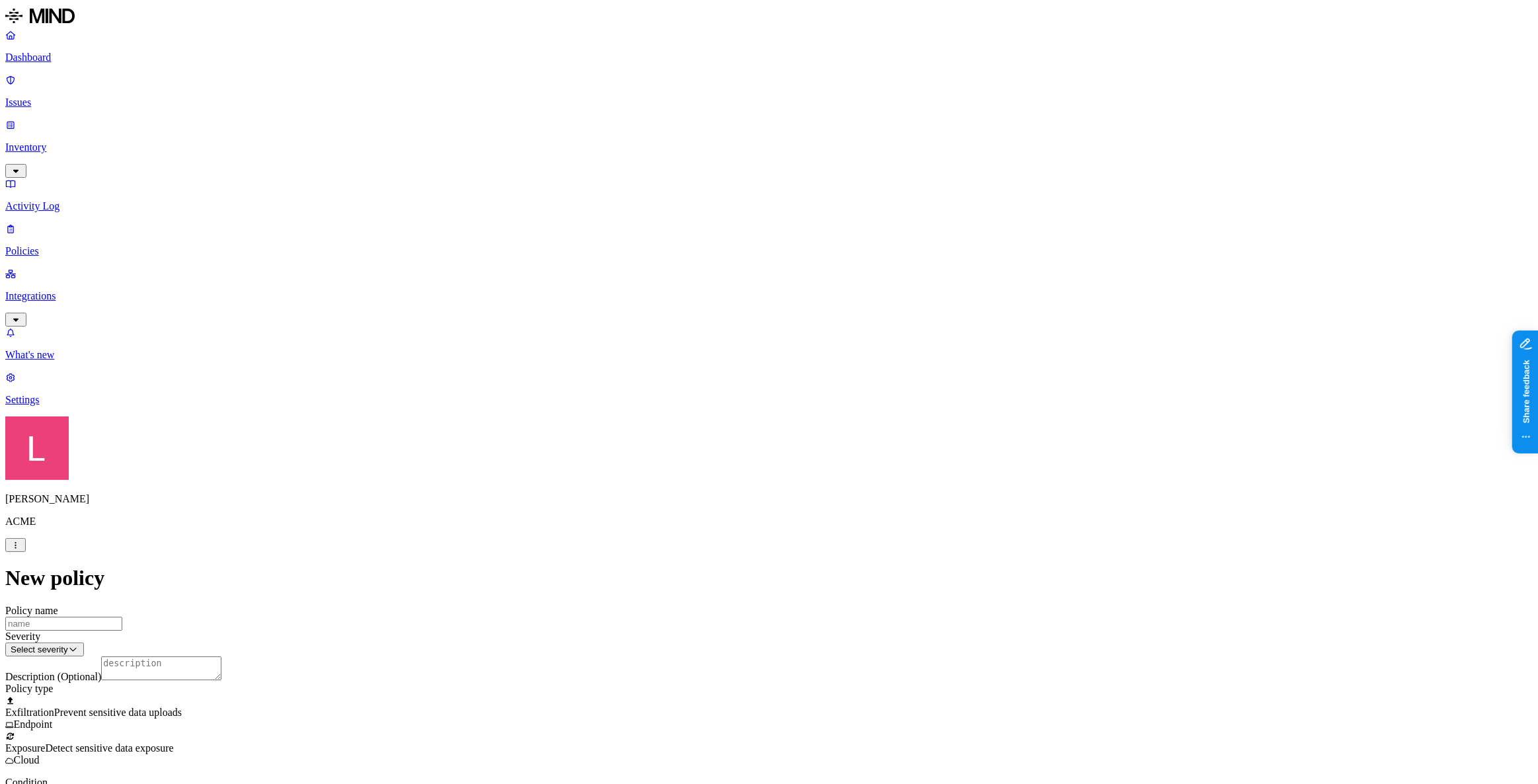
click at [707, 669] on html "Dashboard Issues Inventory Activity Log Policies Integrations What's new 1 Sett…" at bounding box center [769, 693] width 1538 height 1387
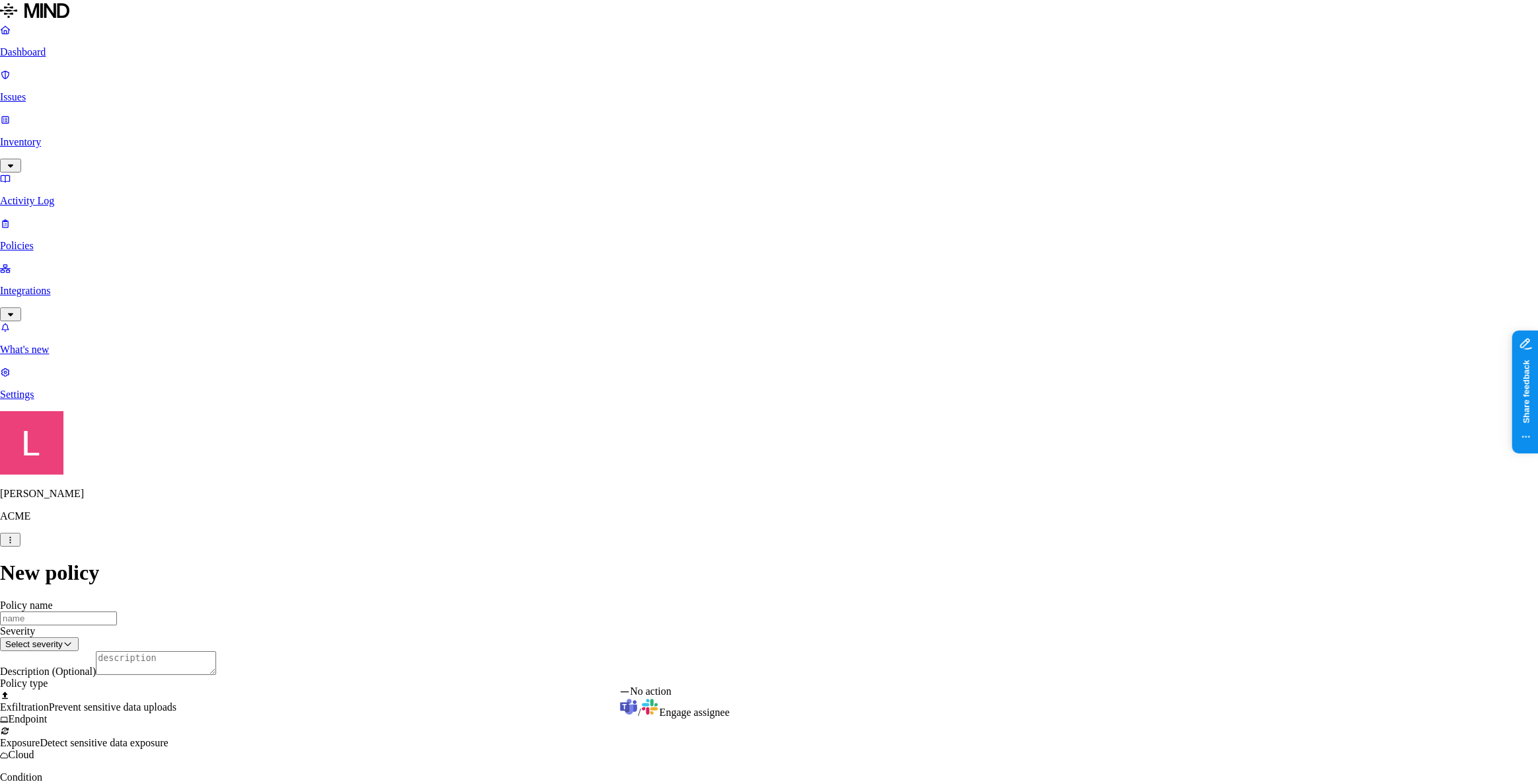
click at [707, 669] on html "Dashboard Issues Inventory Activity Log Policies Integrations What's new 1 Sett…" at bounding box center [769, 691] width 1538 height 1382
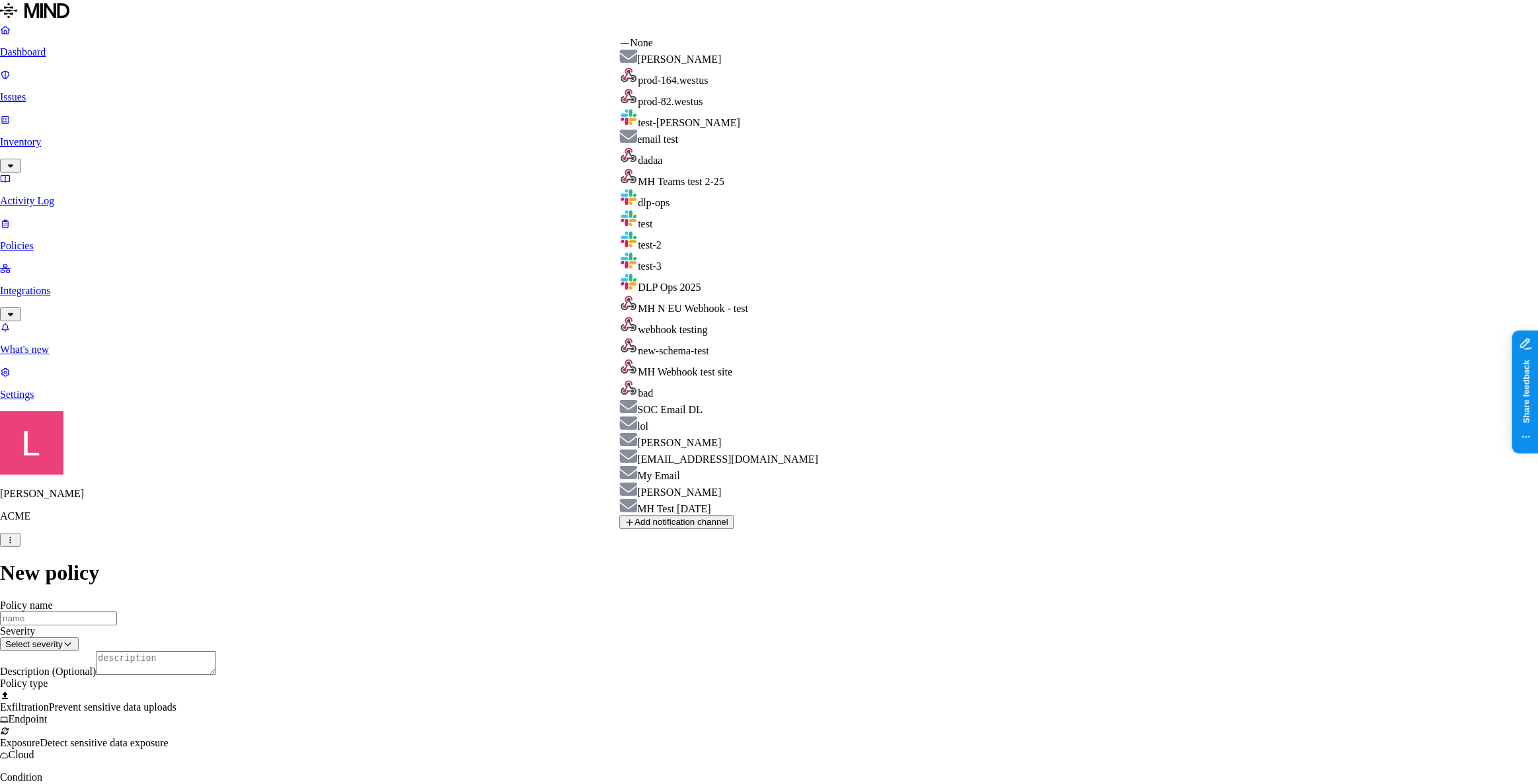
click at [691, 538] on html "Dashboard Issues Inventory Activity Log Policies Integrations What's new 1 Sett…" at bounding box center [769, 691] width 1538 height 1382
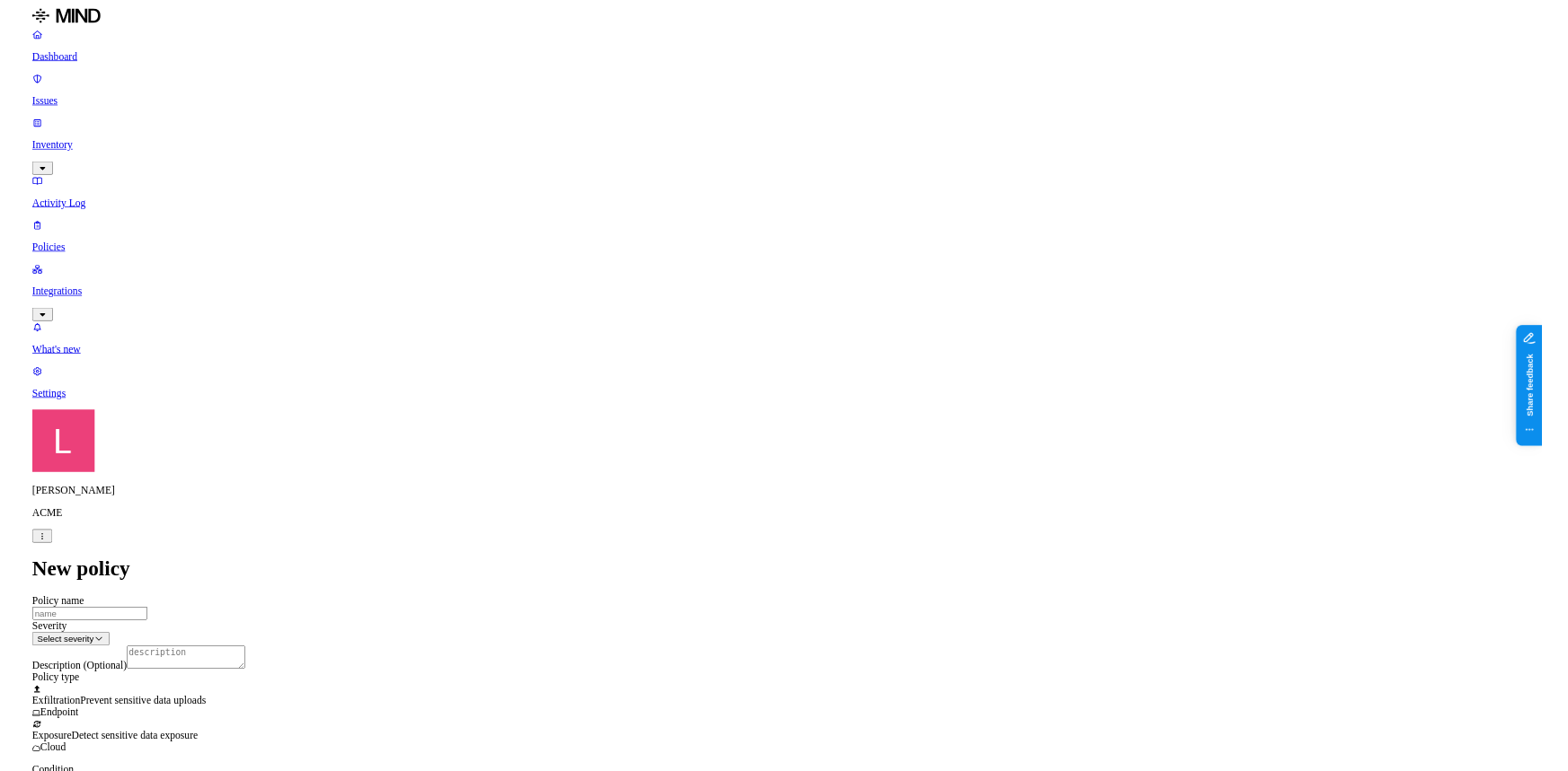
scroll to position [725, 0]
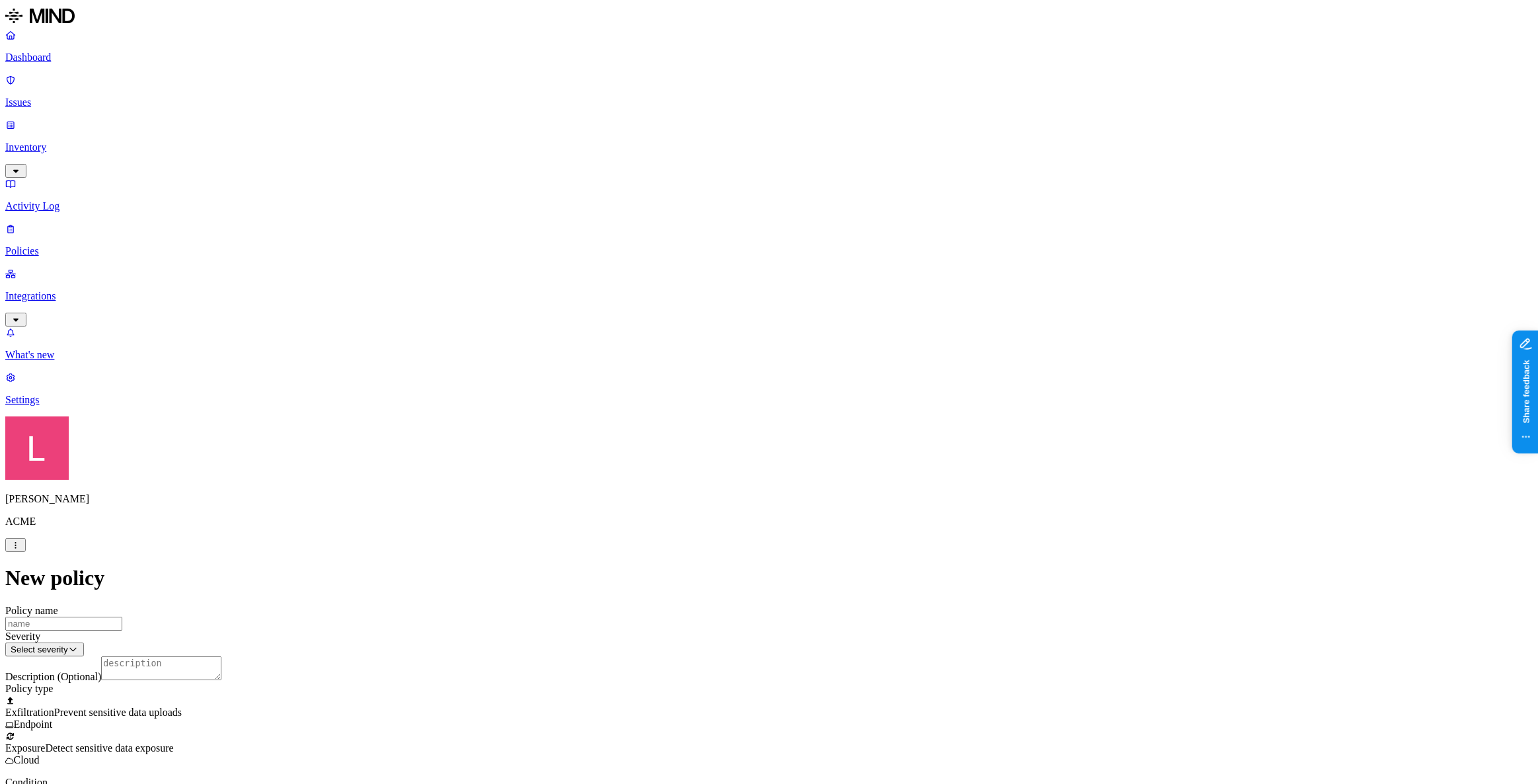
click at [719, 660] on html "Dashboard Issues Inventory Activity Log Policies Integrations What's new 1 Sett…" at bounding box center [769, 693] width 1538 height 1387
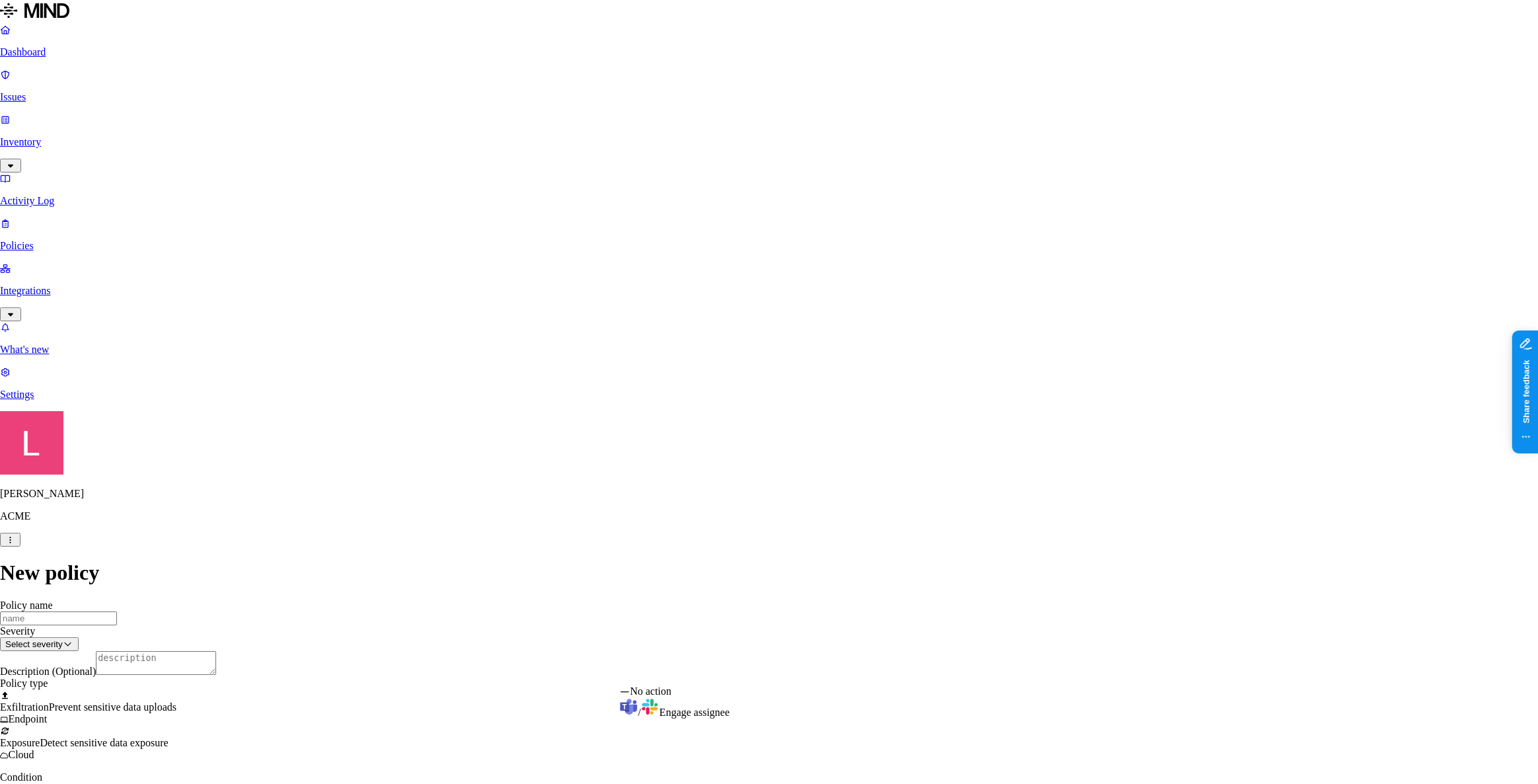
click at [344, 585] on html "Dashboard Issues Inventory Activity Log Policies Integrations What's new 1 Sett…" at bounding box center [769, 691] width 1538 height 1382
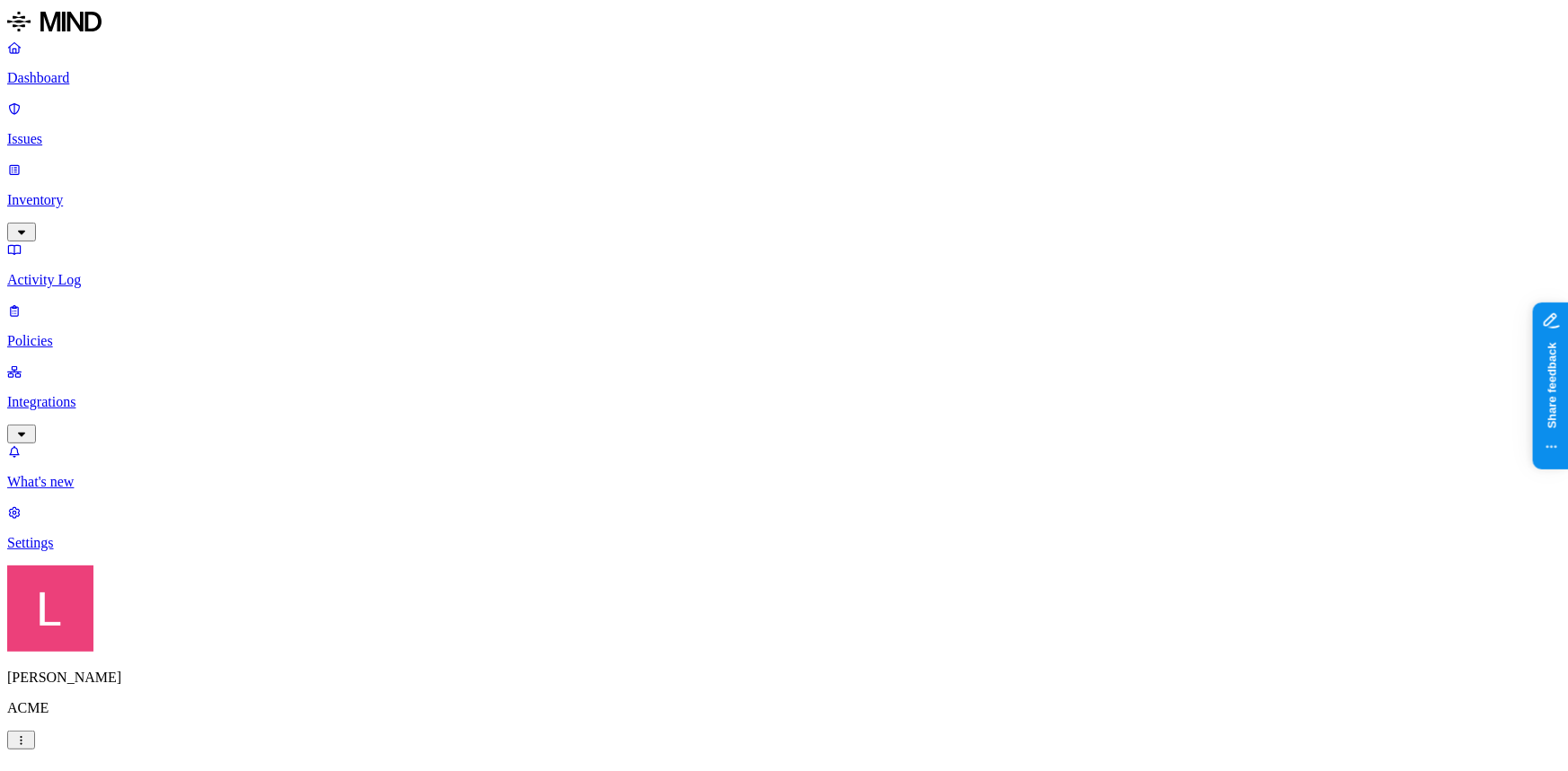
click at [116, 82] on p "Dashboard" at bounding box center [783, 78] width 1554 height 16
